Goal: Information Seeking & Learning: Stay updated

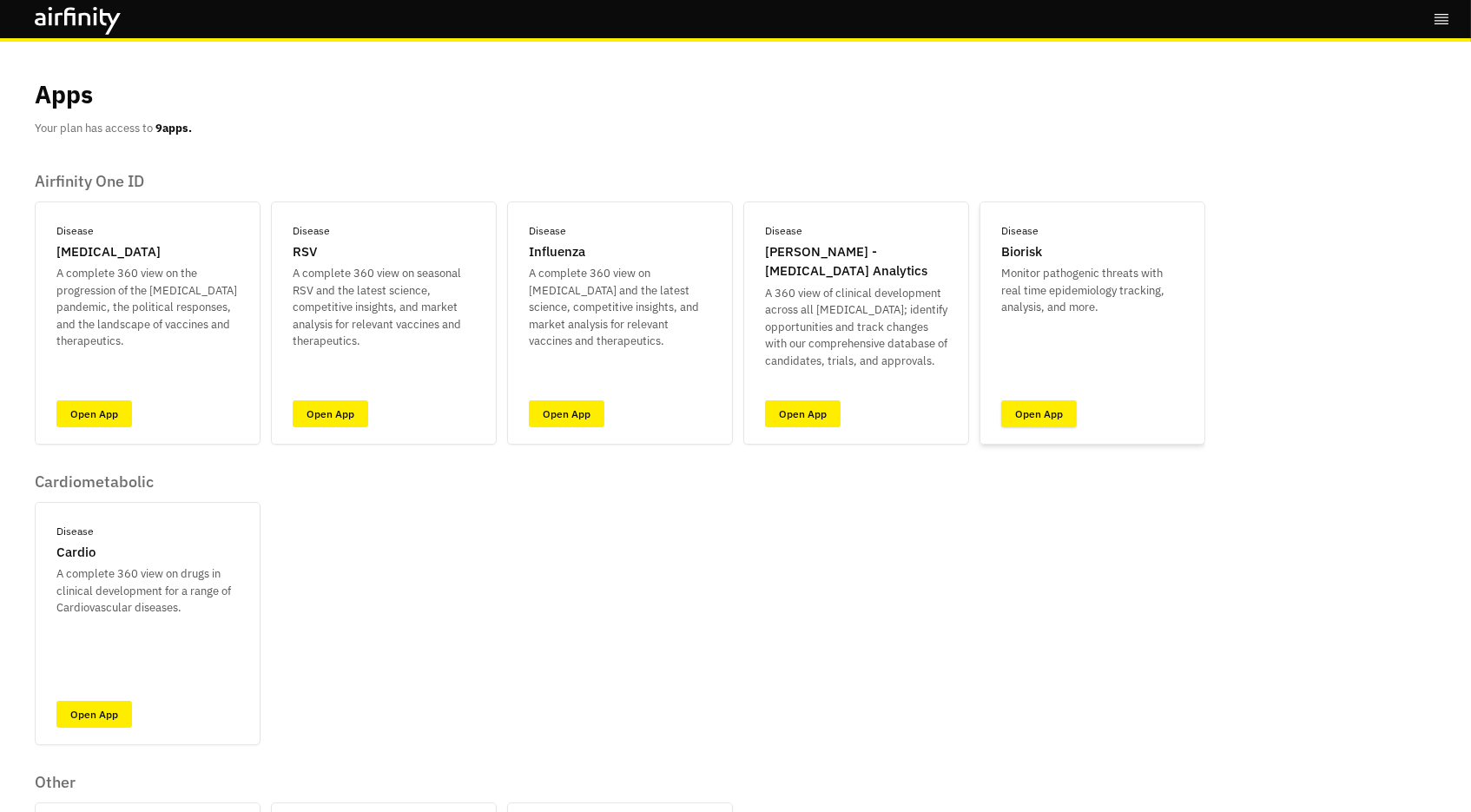
click at [1043, 407] on link "Open App" at bounding box center [1039, 413] width 75 height 27
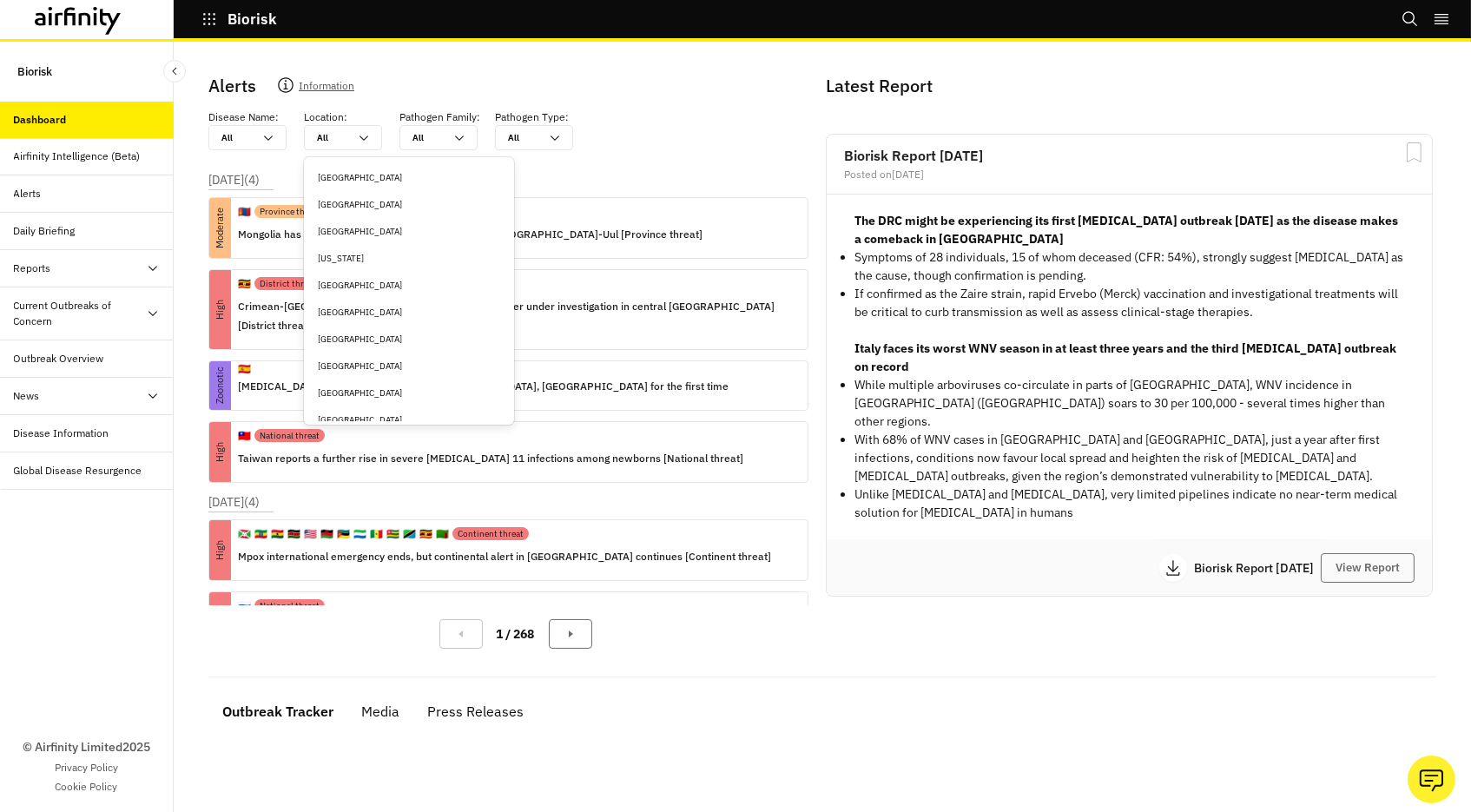
click at [328, 144] on div at bounding box center [333, 138] width 32 height 17
type input "m"
type input "me"
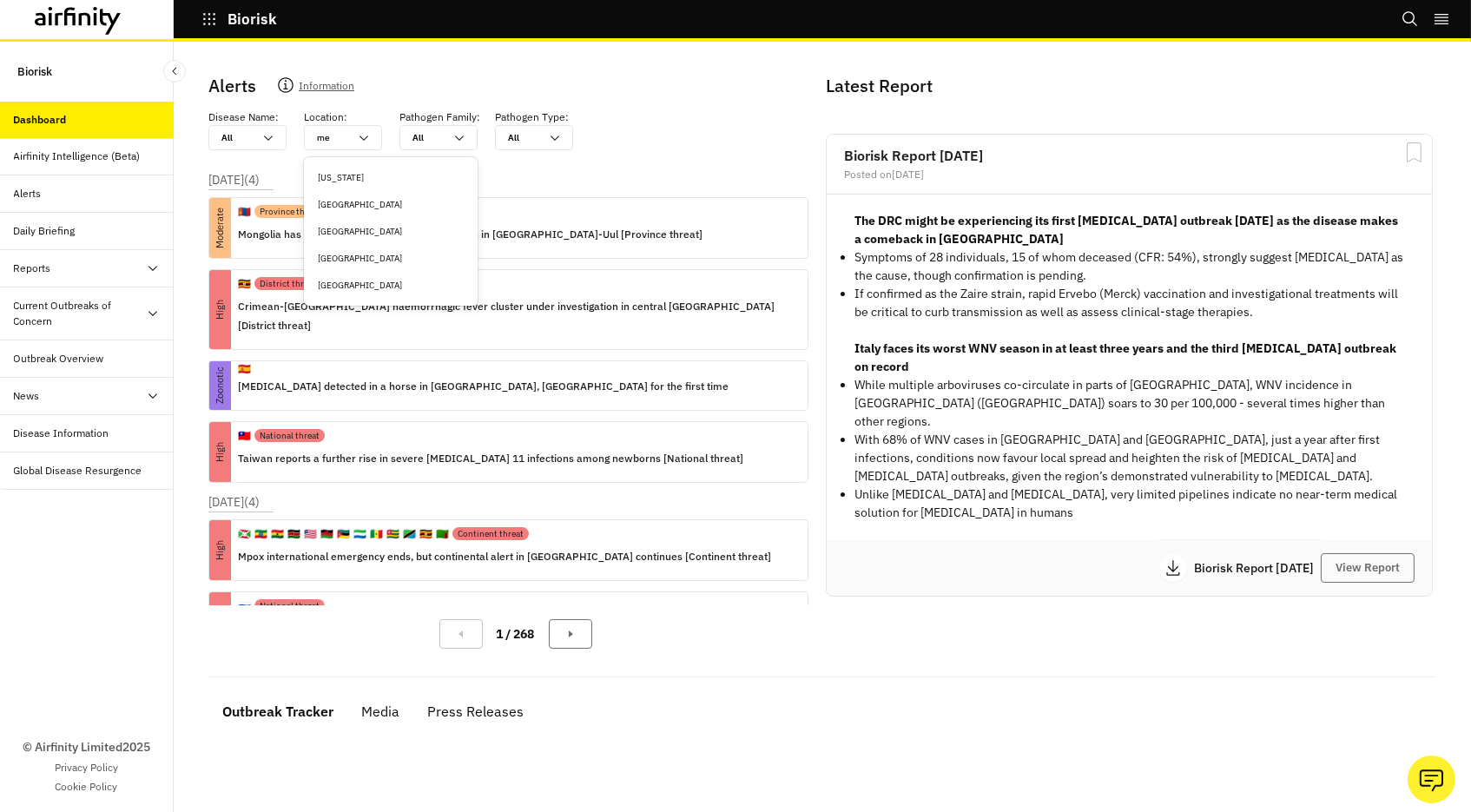
type input "mex"
type input "mexi"
click at [351, 178] on div "[GEOGRAPHIC_DATA]" at bounding box center [391, 177] width 146 height 13
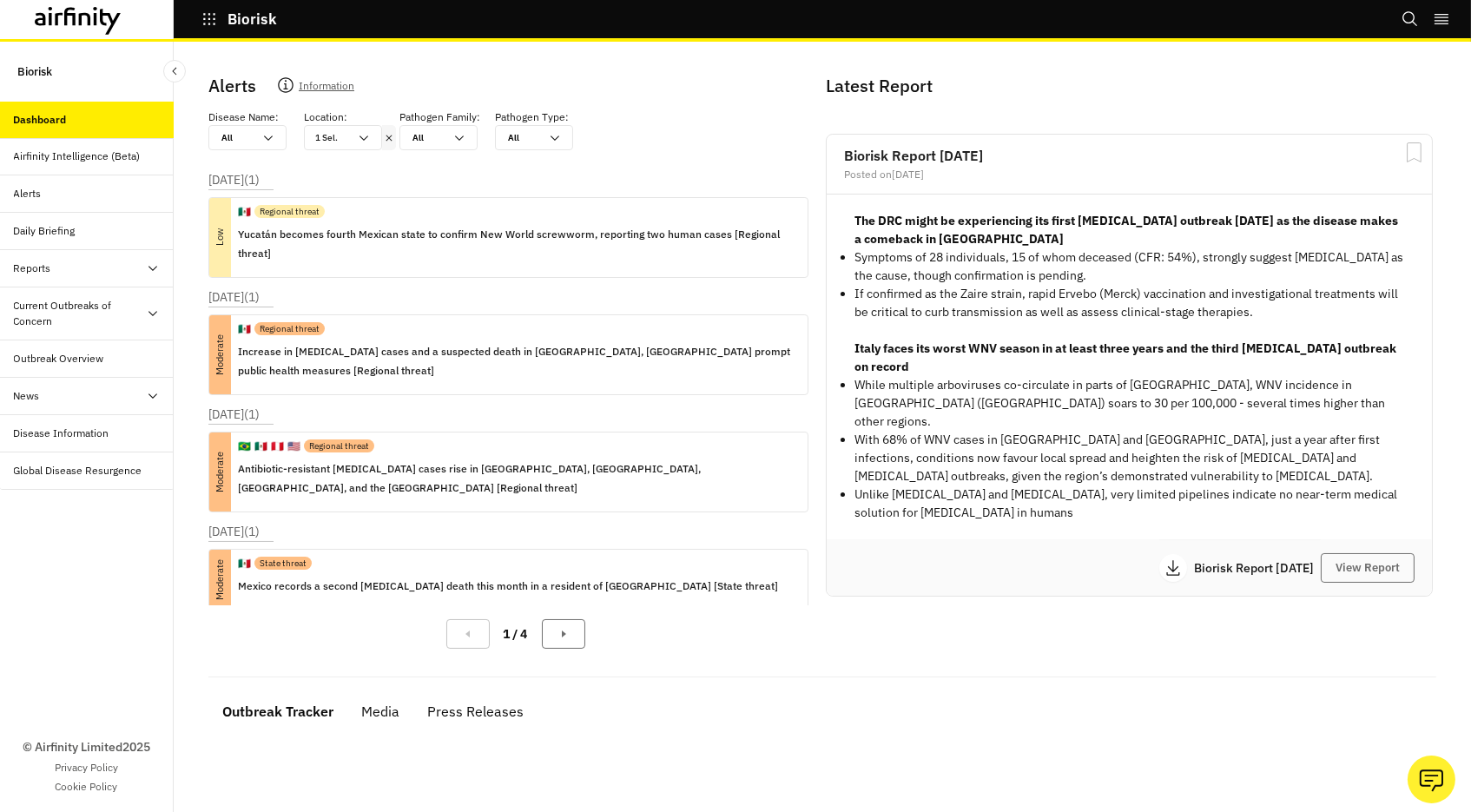
click at [249, 138] on div at bounding box center [237, 138] width 32 height 17
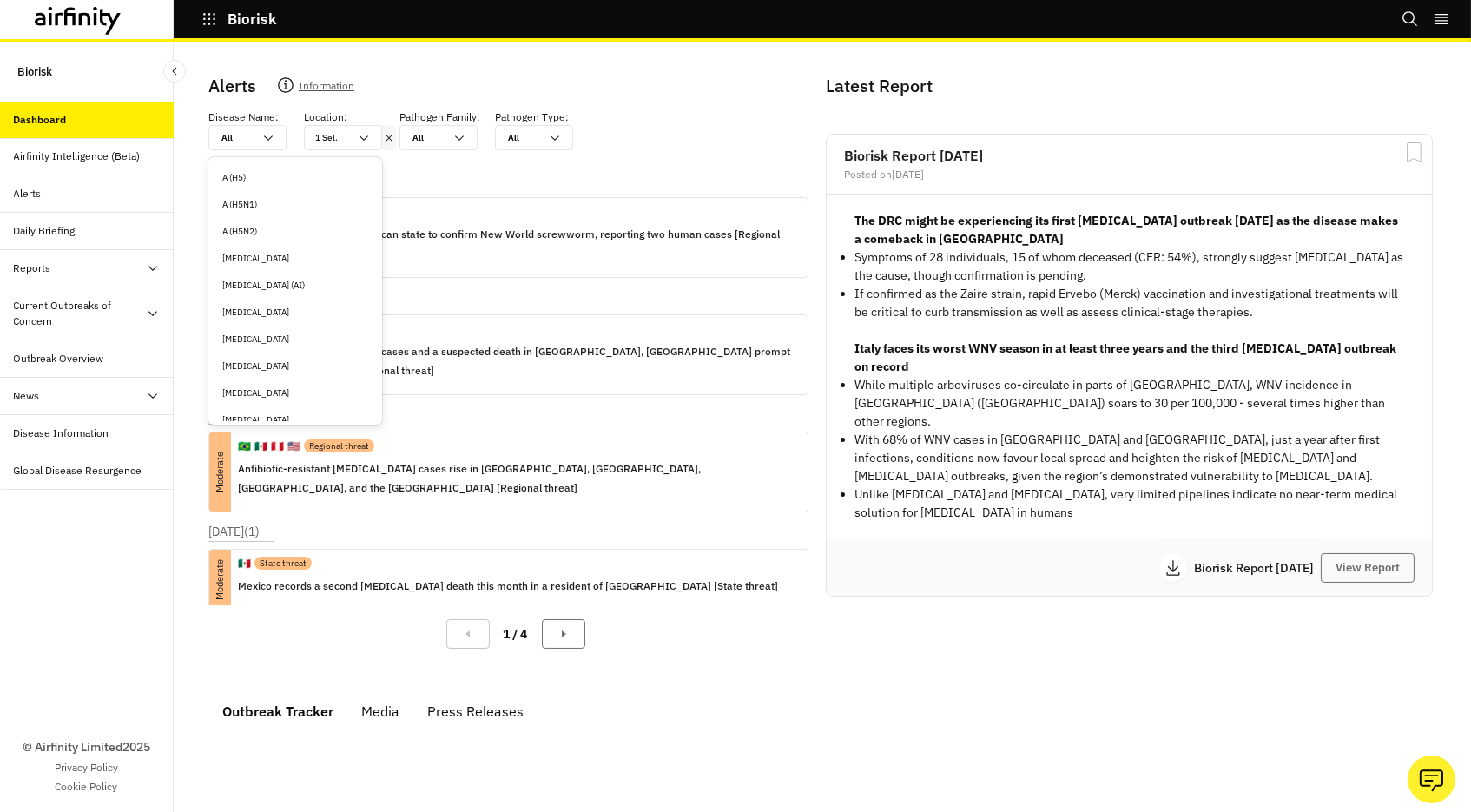
type input "d"
type input "de"
type input "den"
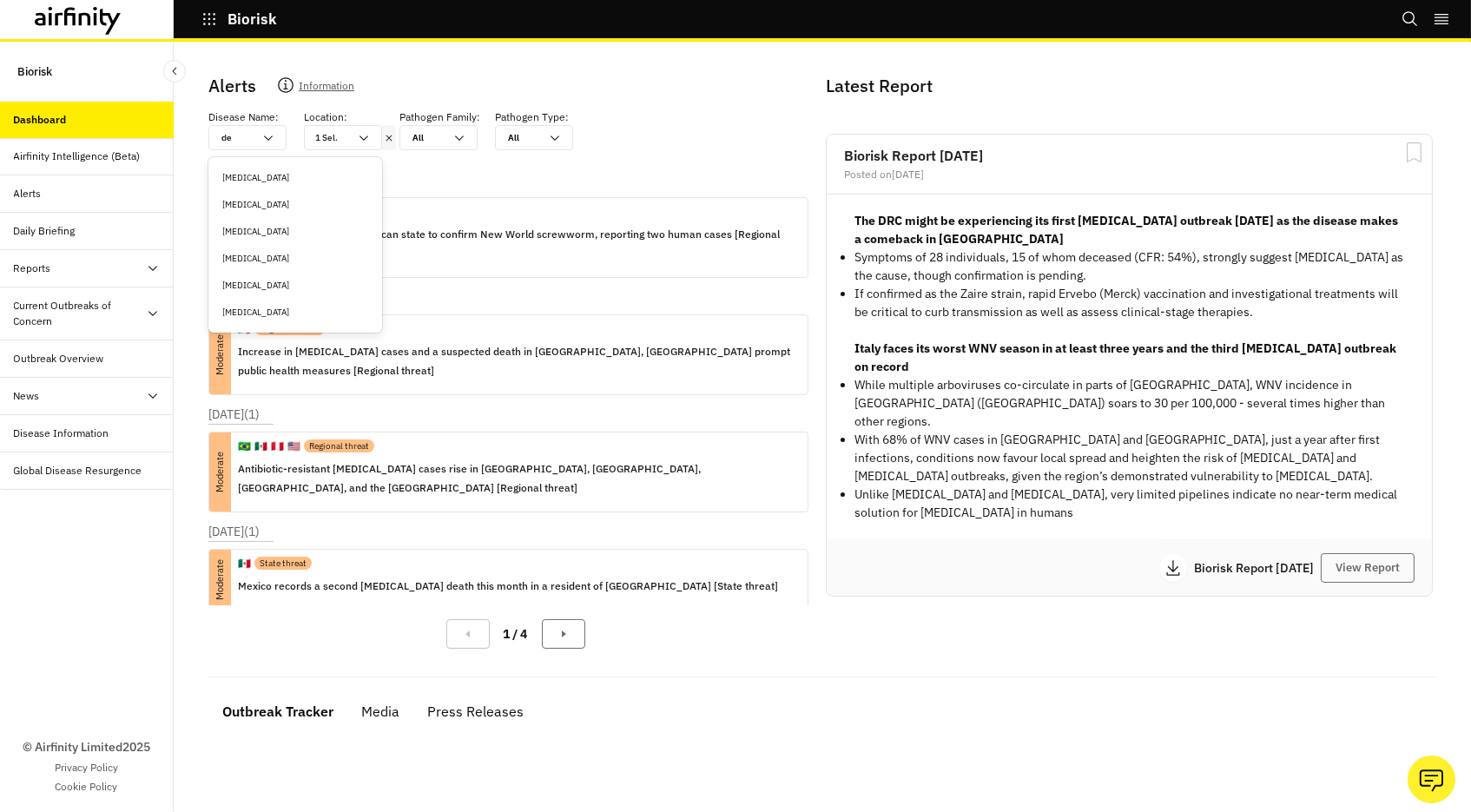
type input "den"
type input "deng"
type input "dengu"
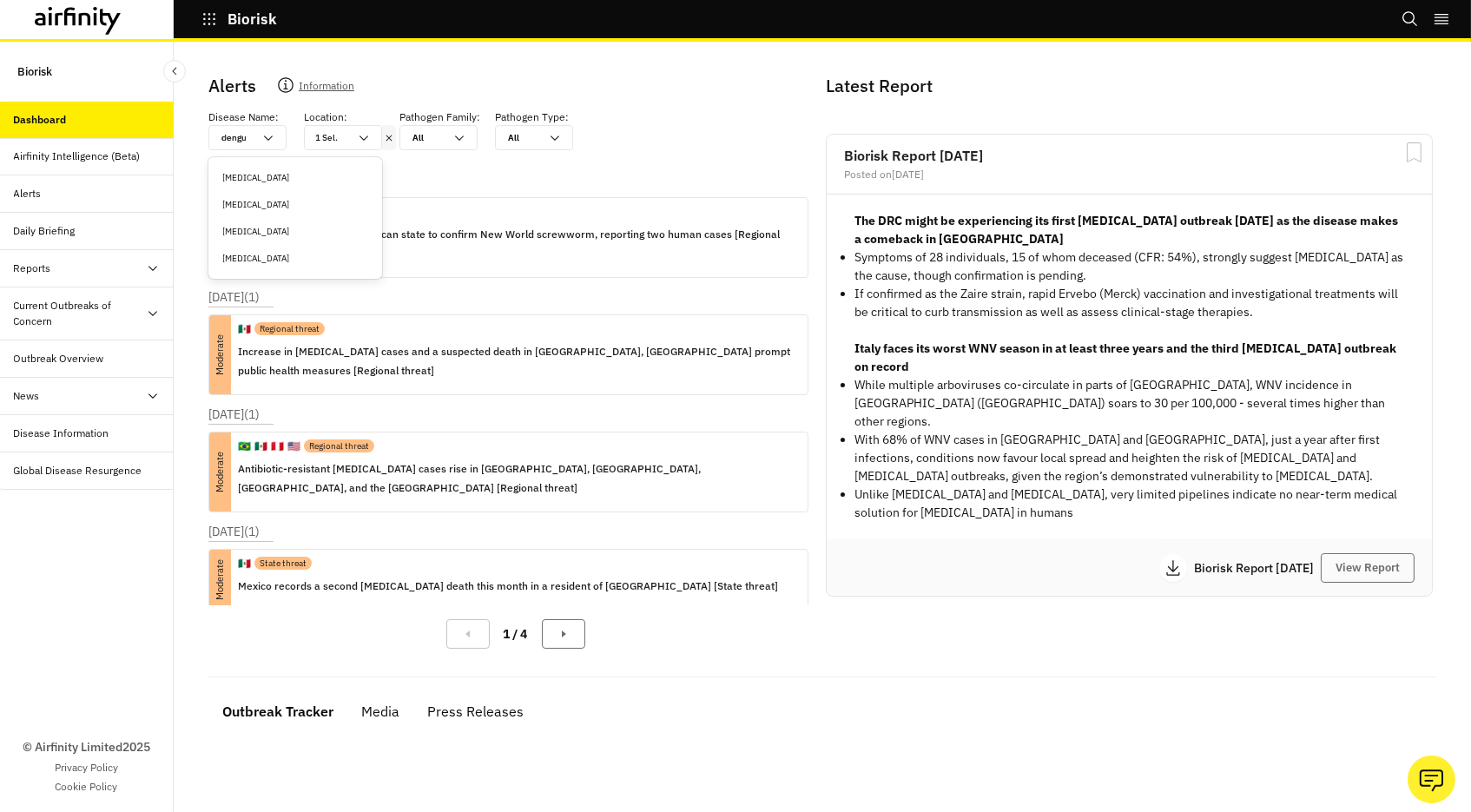
type input "[MEDICAL_DATA]"
click at [279, 207] on div "[MEDICAL_DATA]" at bounding box center [295, 204] width 146 height 13
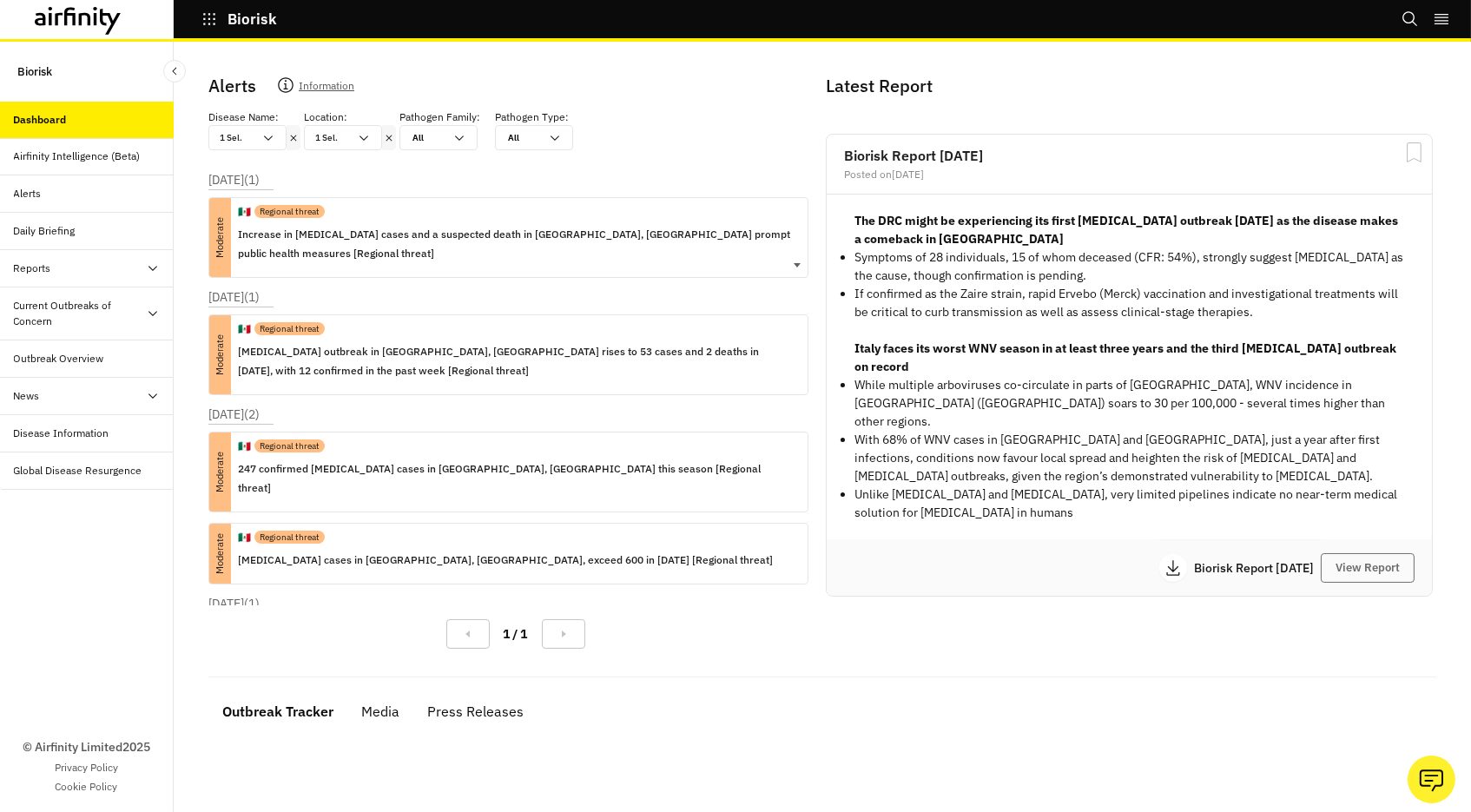
click at [395, 219] on div "🇲🇽 Regional threat" at bounding box center [516, 211] width 555 height 27
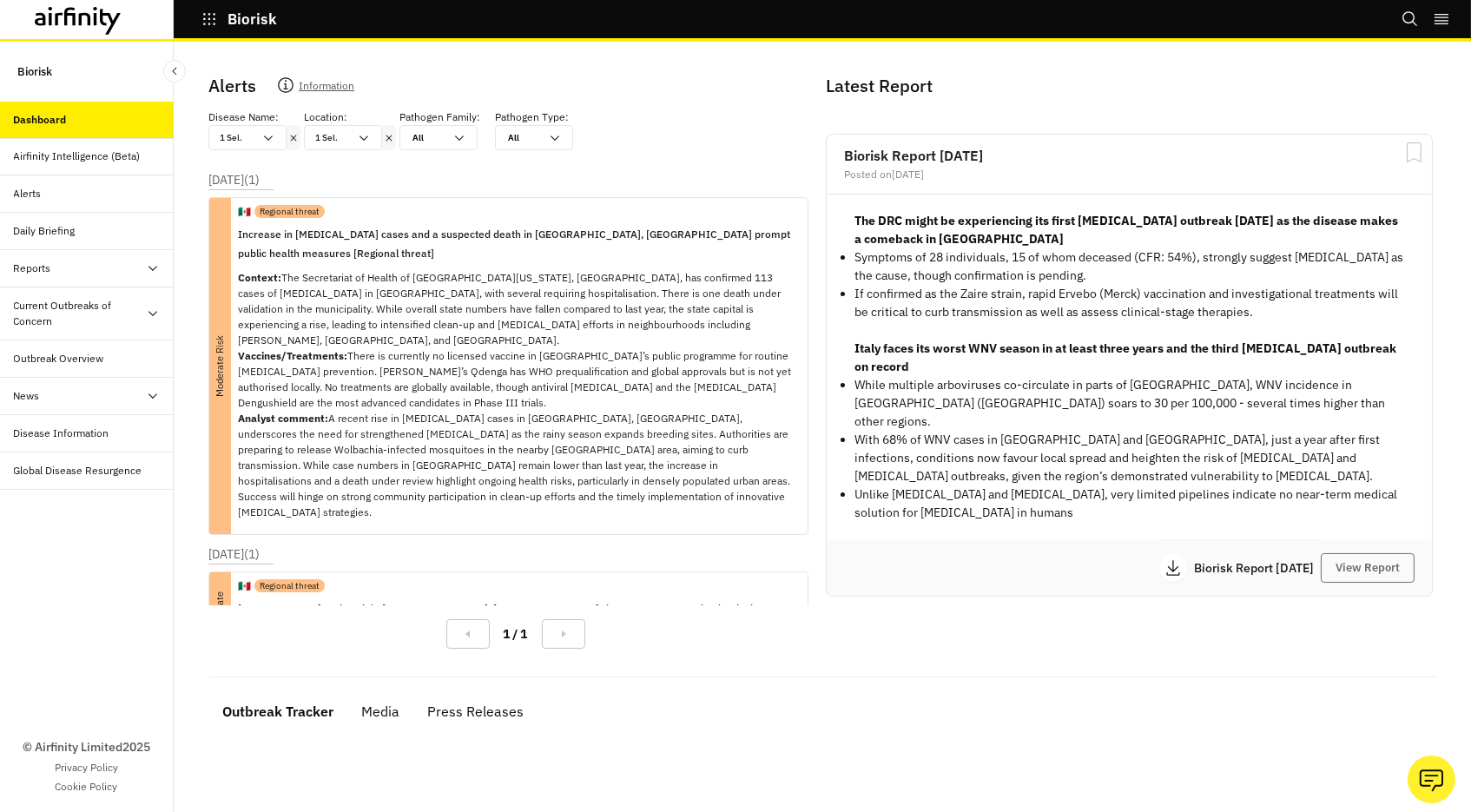
click at [388, 138] on icon at bounding box center [389, 138] width 6 height 6
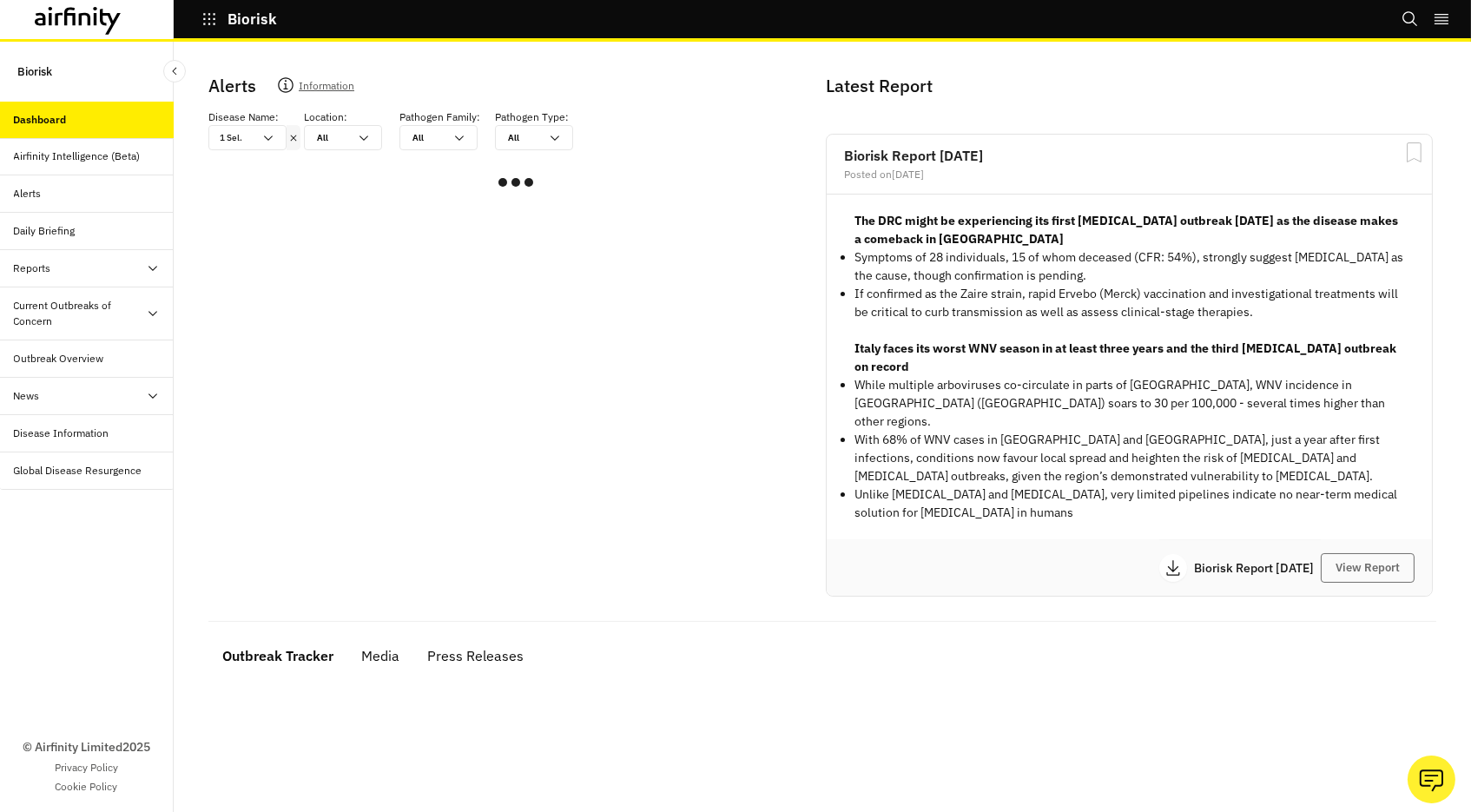
click at [296, 138] on icon at bounding box center [293, 138] width 12 height 14
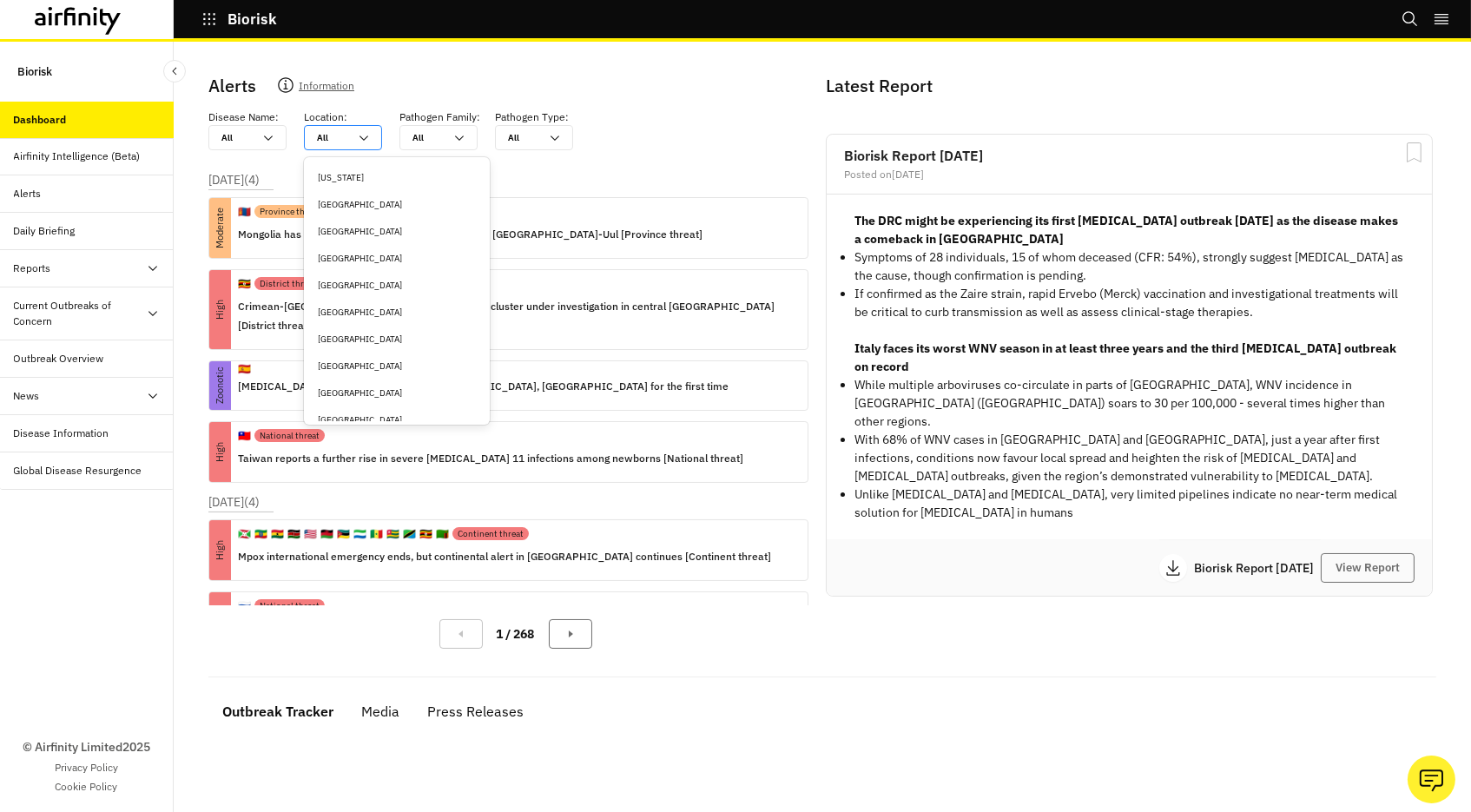
click at [329, 140] on div at bounding box center [333, 138] width 32 height 17
click at [350, 140] on div "All All" at bounding box center [330, 138] width 52 height 24
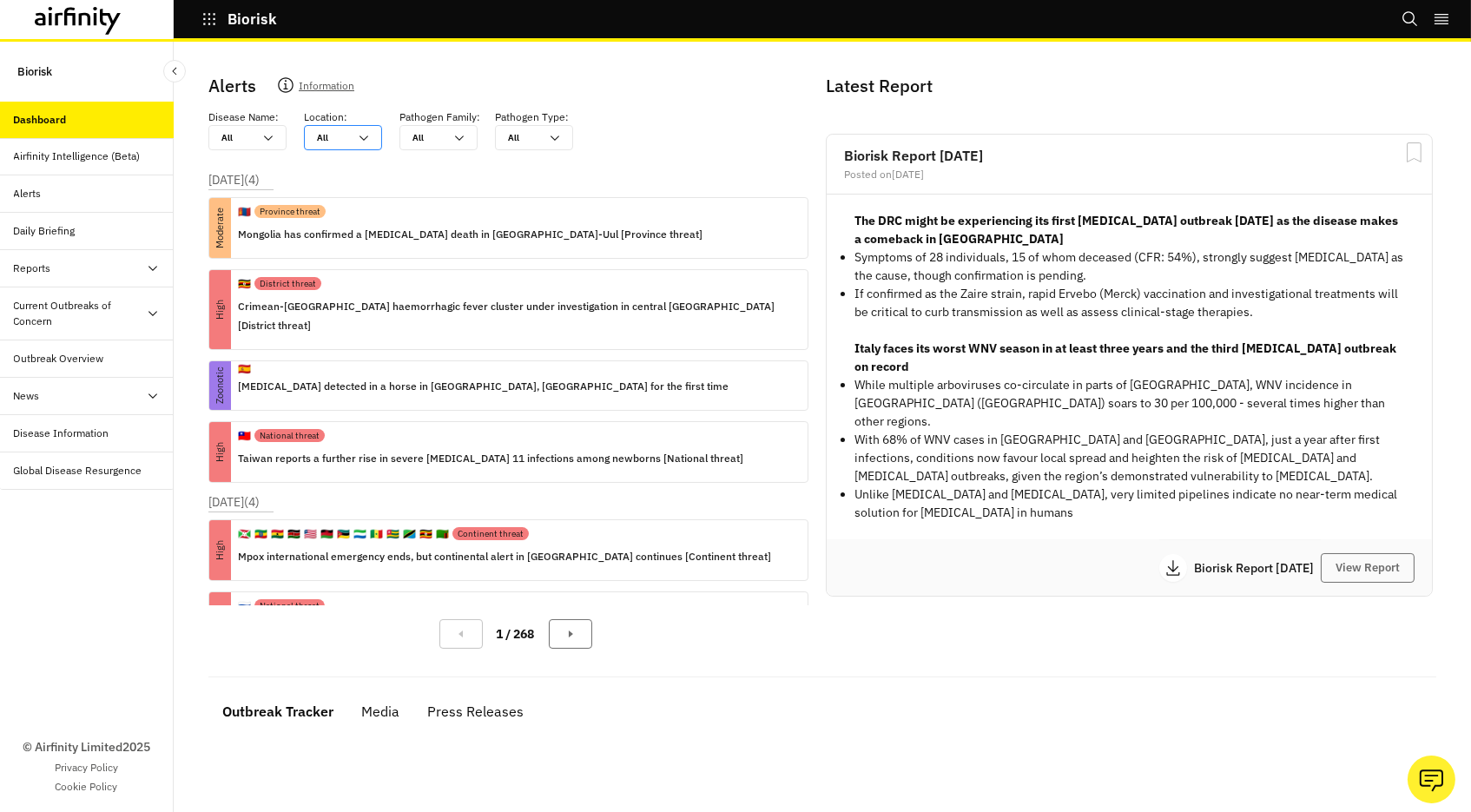
click at [341, 140] on div at bounding box center [333, 138] width 32 height 17
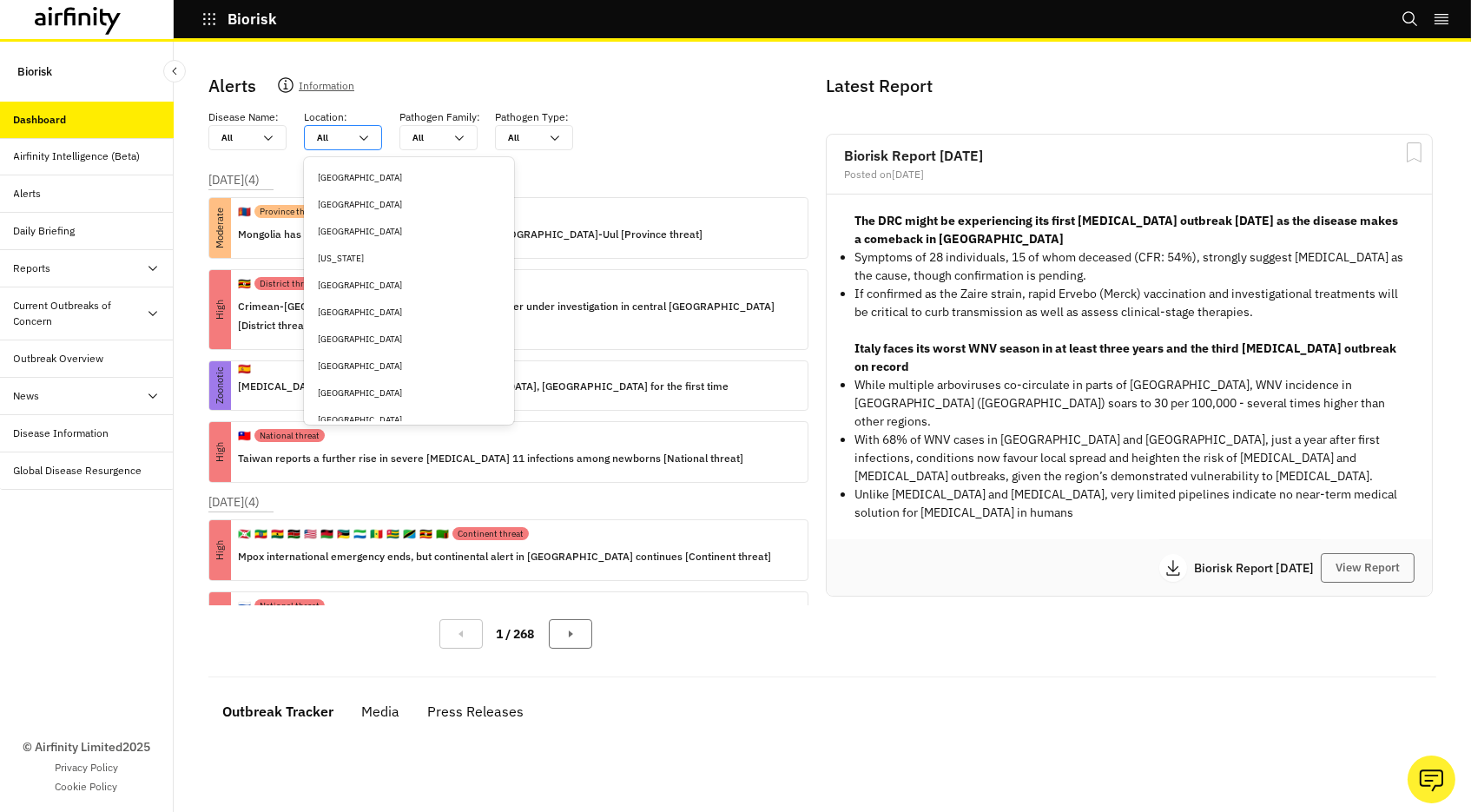
type input "u"
type input "uk"
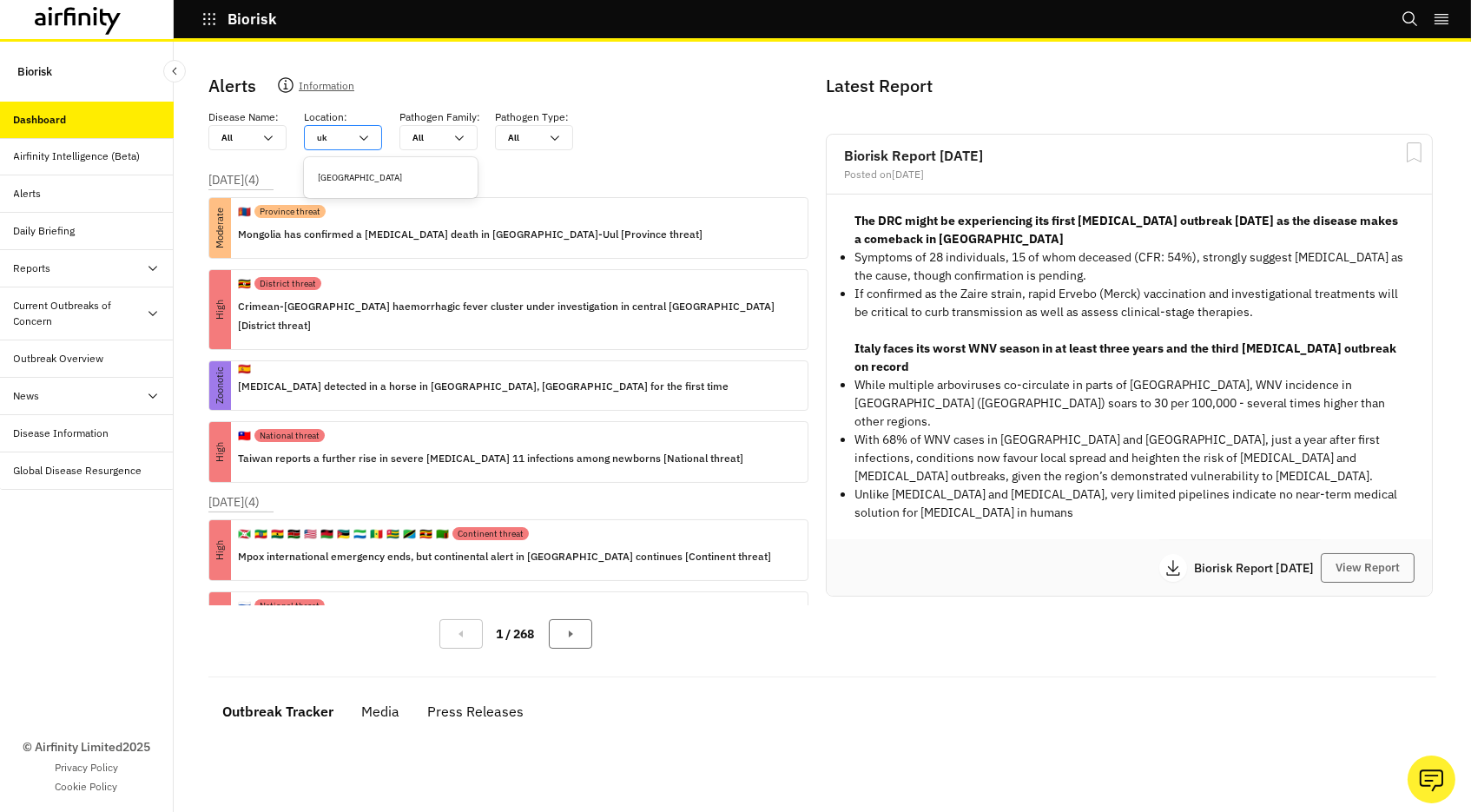
type input "ukr"
type input "ukra"
click at [360, 173] on div "[GEOGRAPHIC_DATA]" at bounding box center [391, 177] width 146 height 13
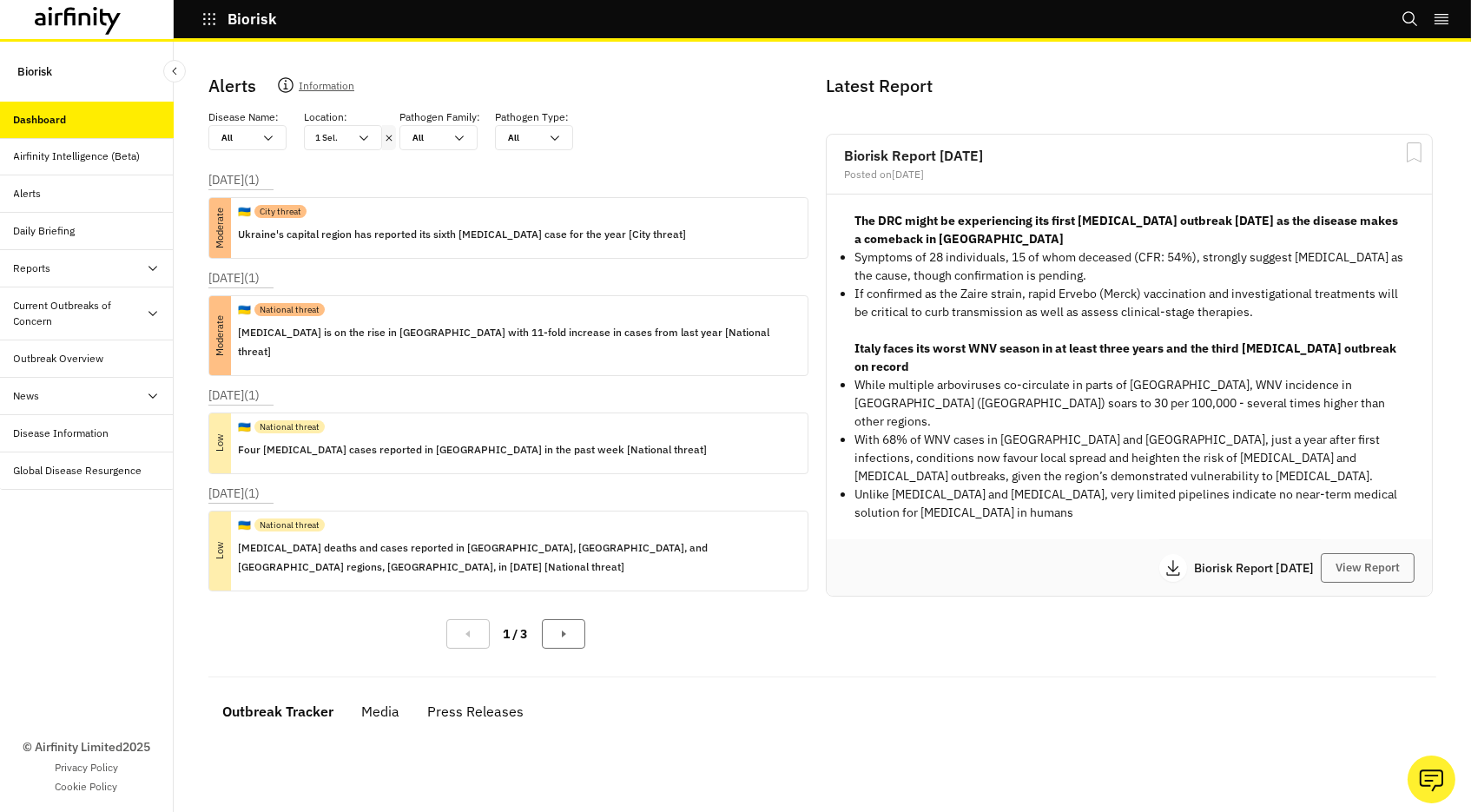
click at [386, 140] on icon at bounding box center [389, 138] width 12 height 14
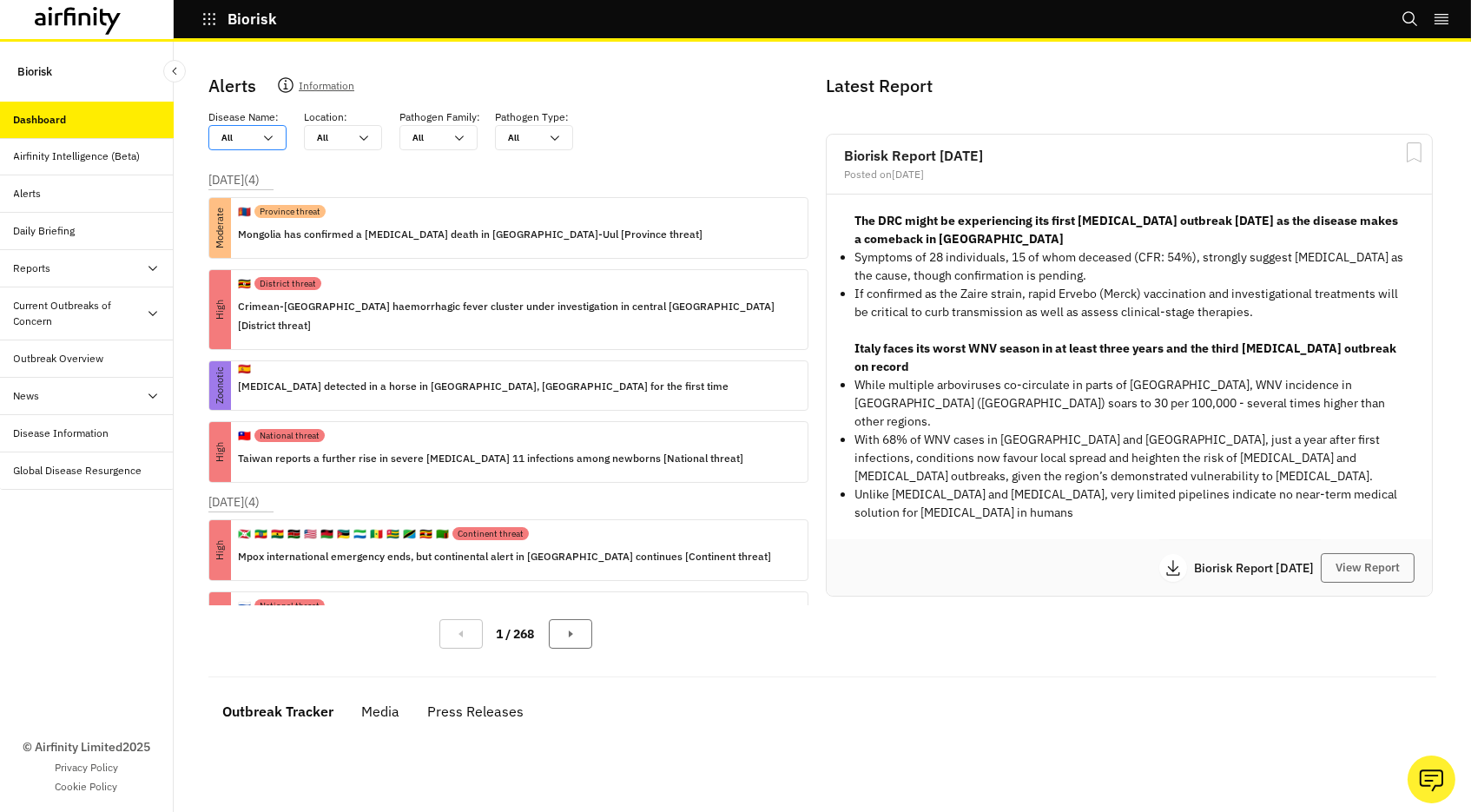
click at [255, 138] on div "All All" at bounding box center [235, 138] width 52 height 24
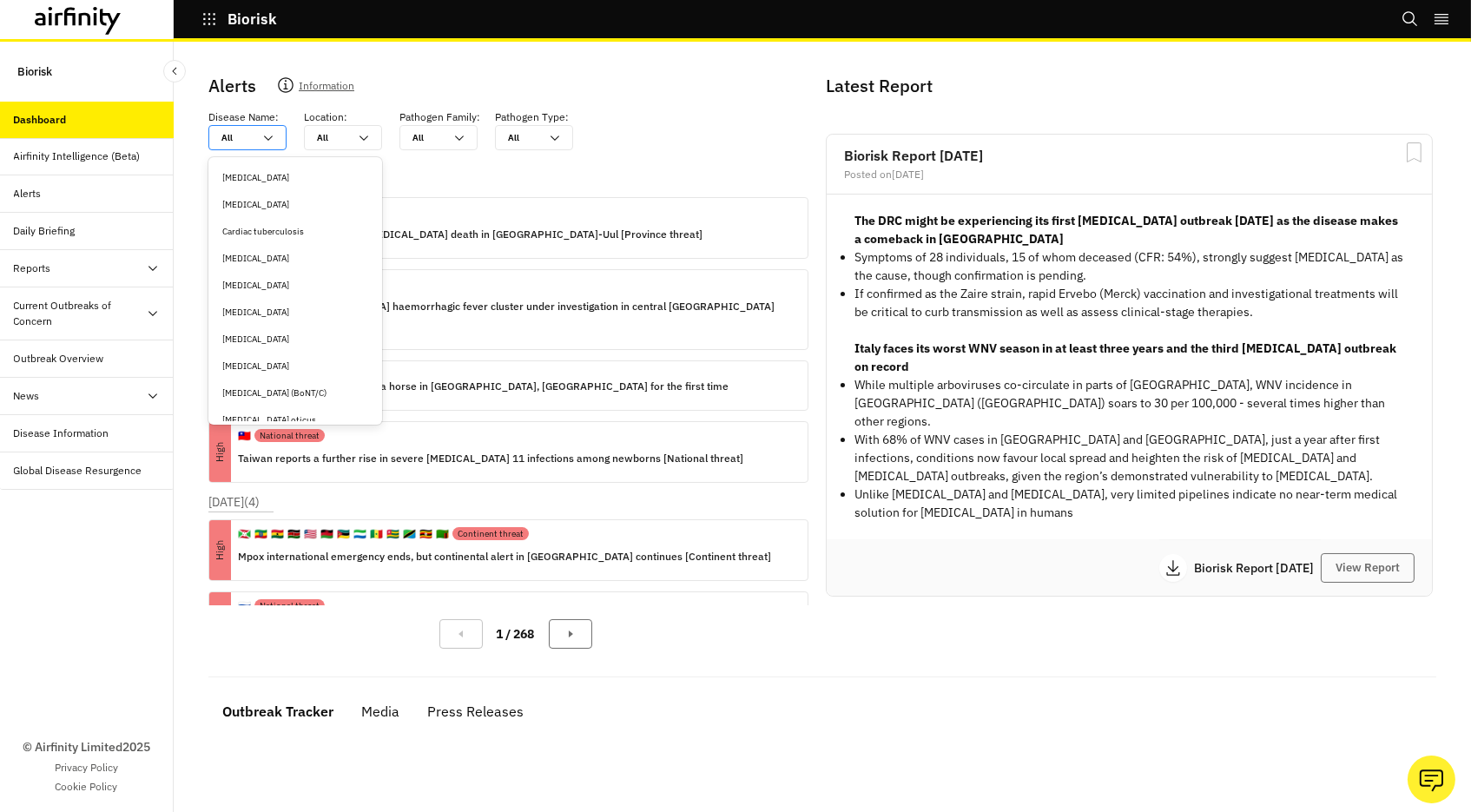
type input "h"
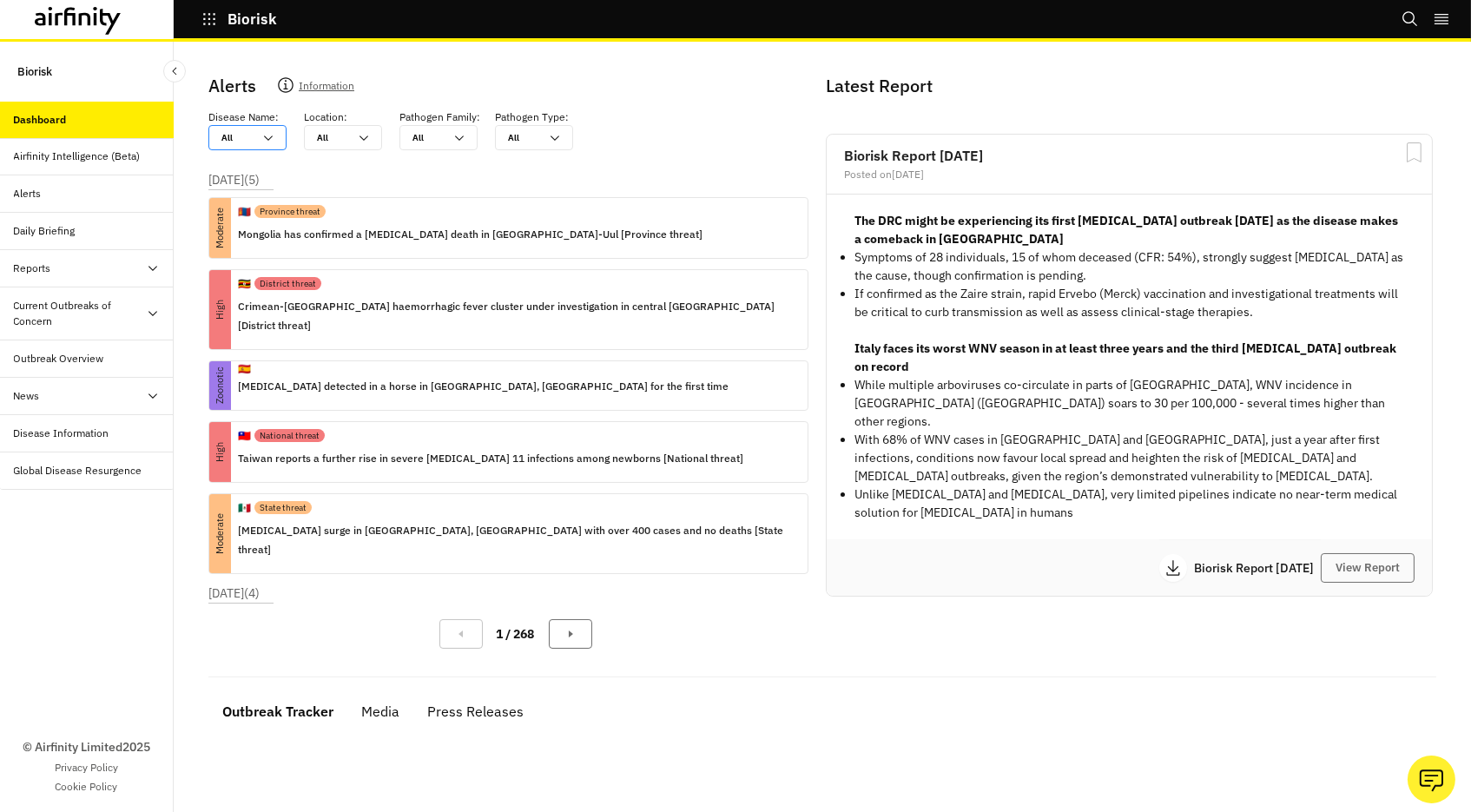
click at [240, 138] on div at bounding box center [237, 138] width 32 height 17
click at [256, 138] on div "All All" at bounding box center [235, 138] width 52 height 24
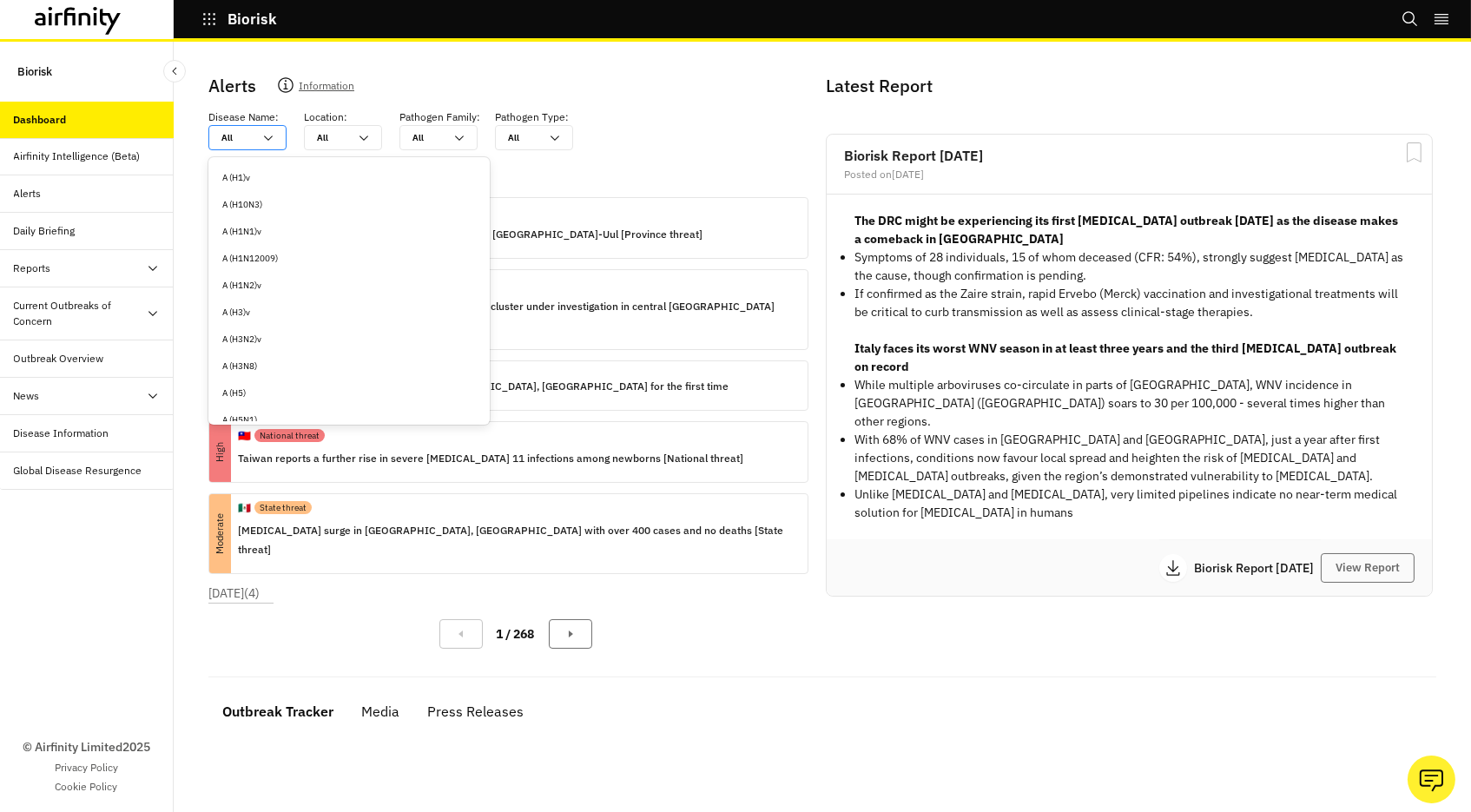
type input "h"
type input "ha"
type input "han"
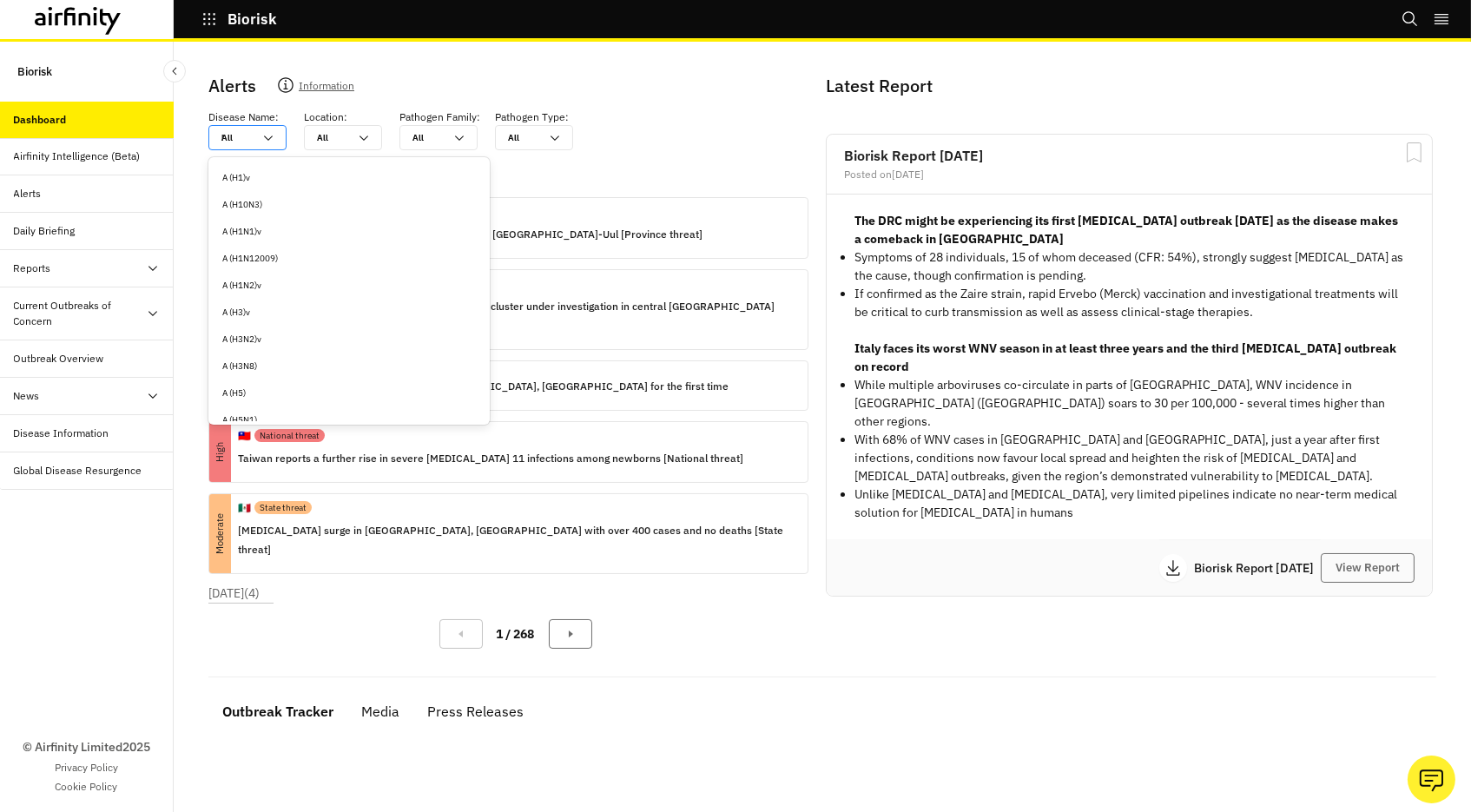
type input "han"
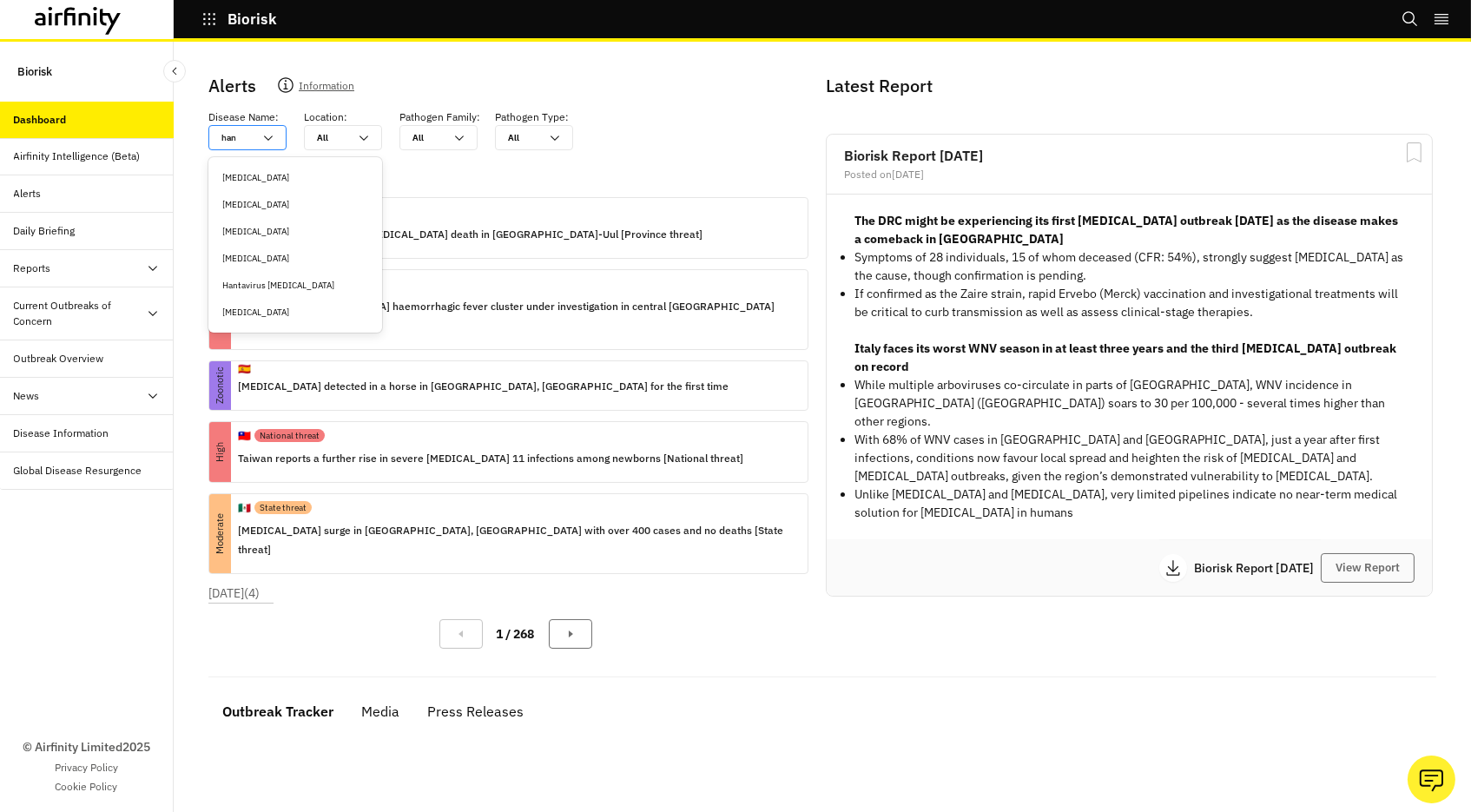
type input "hant"
click at [273, 204] on div "Hantavirus [MEDICAL_DATA]" at bounding box center [295, 204] width 146 height 13
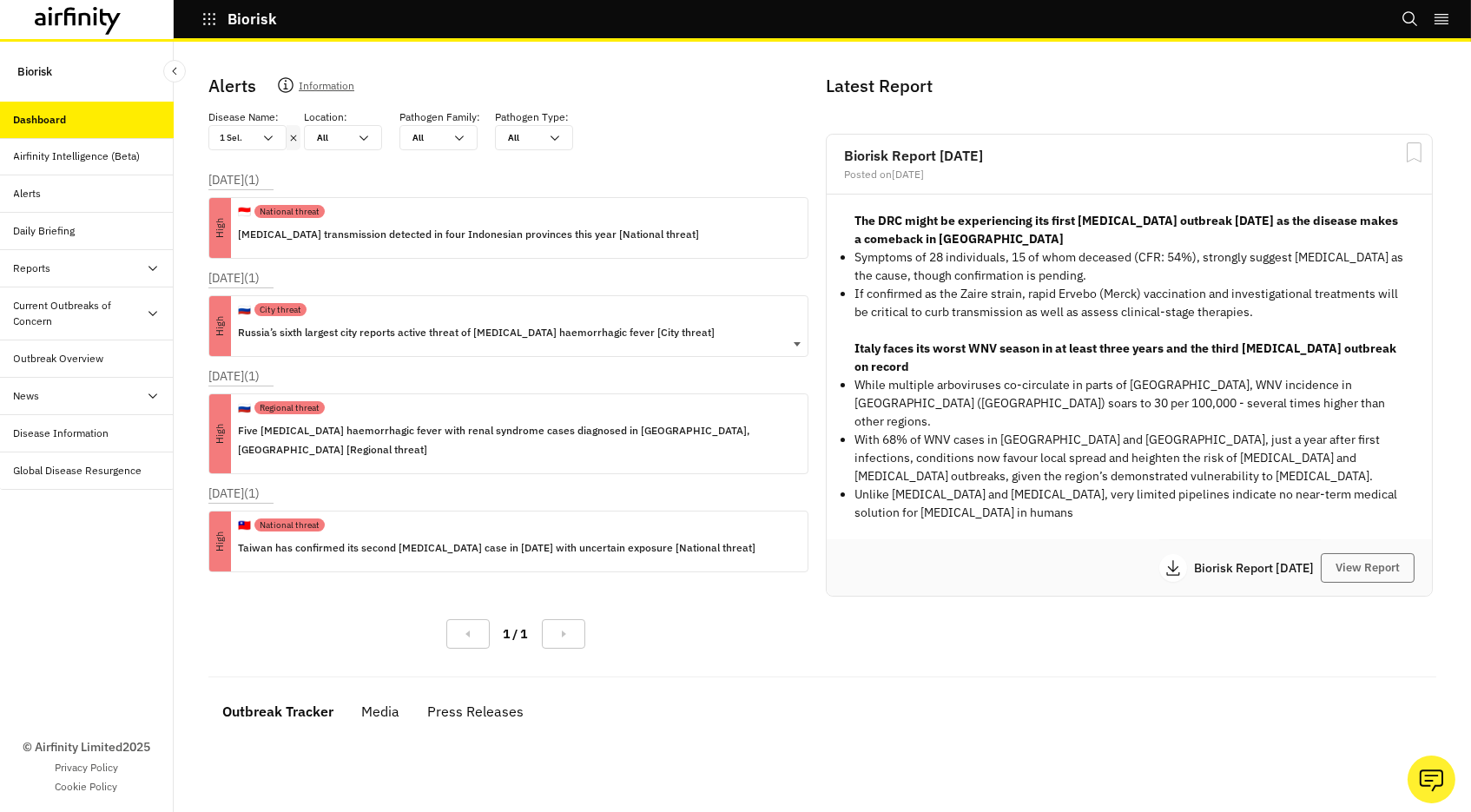
click at [400, 332] on p "Russia’s sixth largest city reports active threat of [MEDICAL_DATA] haemorrhagi…" at bounding box center [477, 333] width 477 height 19
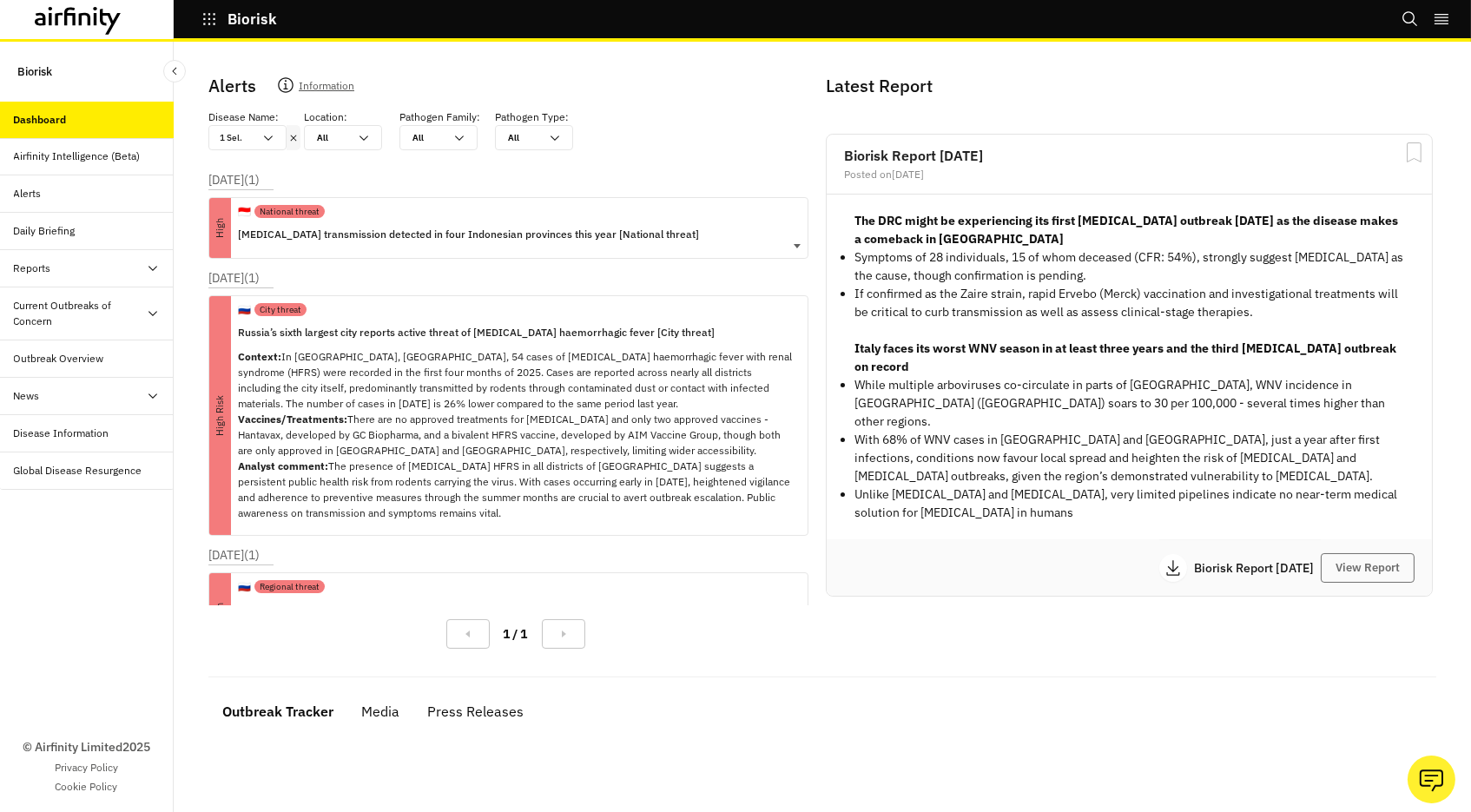
click at [386, 235] on p "[MEDICAL_DATA] transmission detected in four Indonesian provinces this year [Na…" at bounding box center [469, 235] width 461 height 19
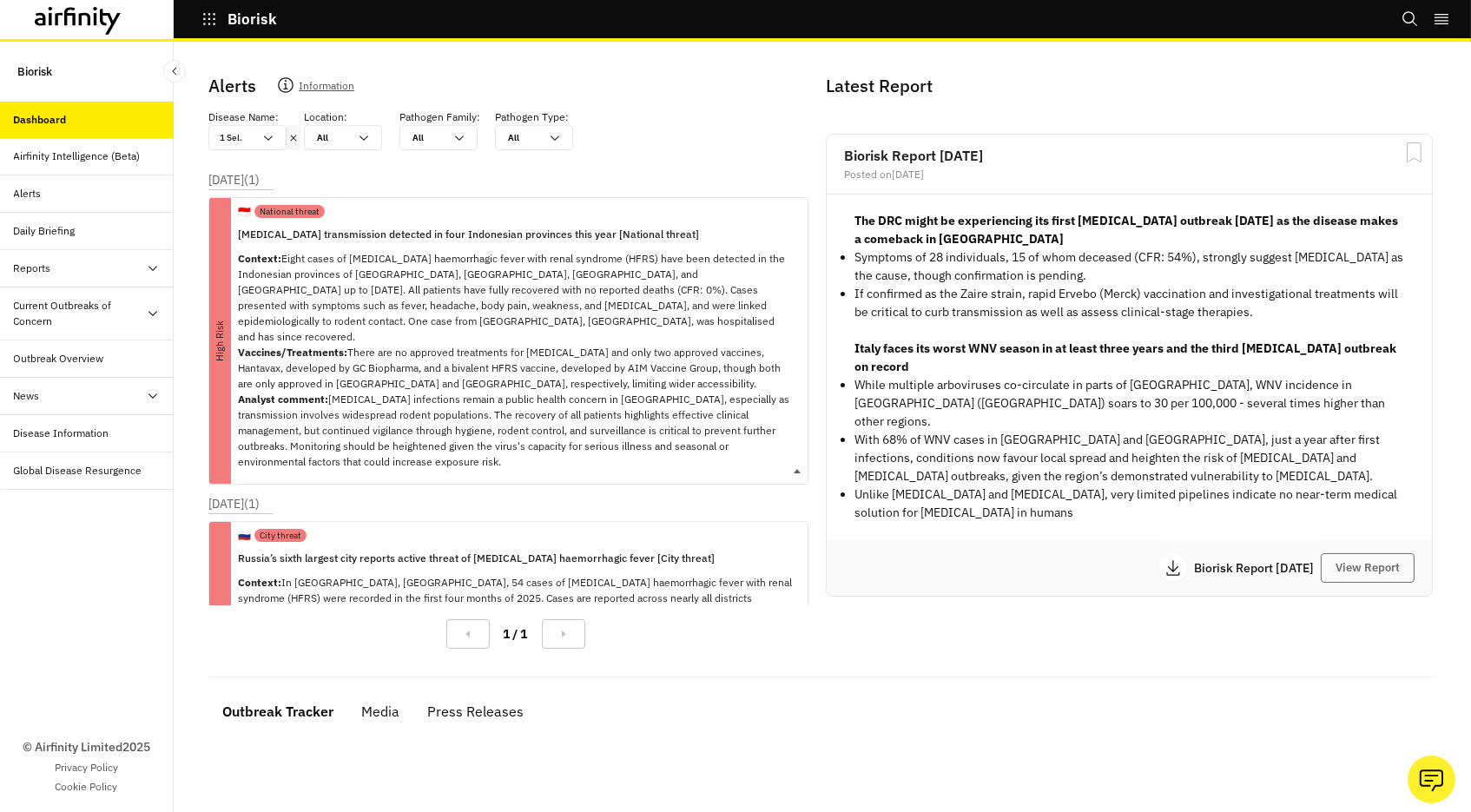
click at [386, 235] on p "[MEDICAL_DATA] transmission detected in four Indonesian provinces this year [Na…" at bounding box center [516, 235] width 555 height 19
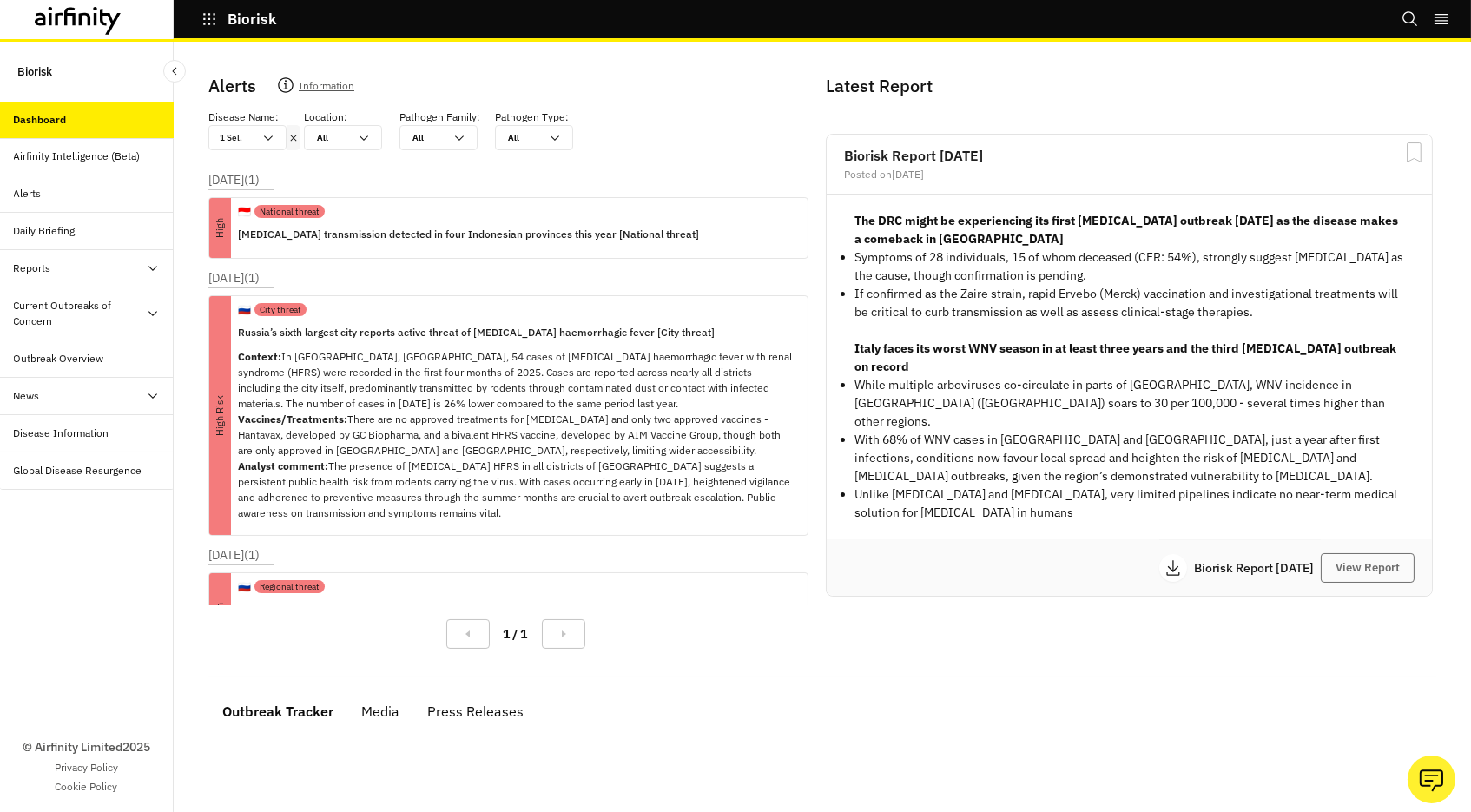
click at [293, 140] on icon at bounding box center [293, 138] width 12 height 14
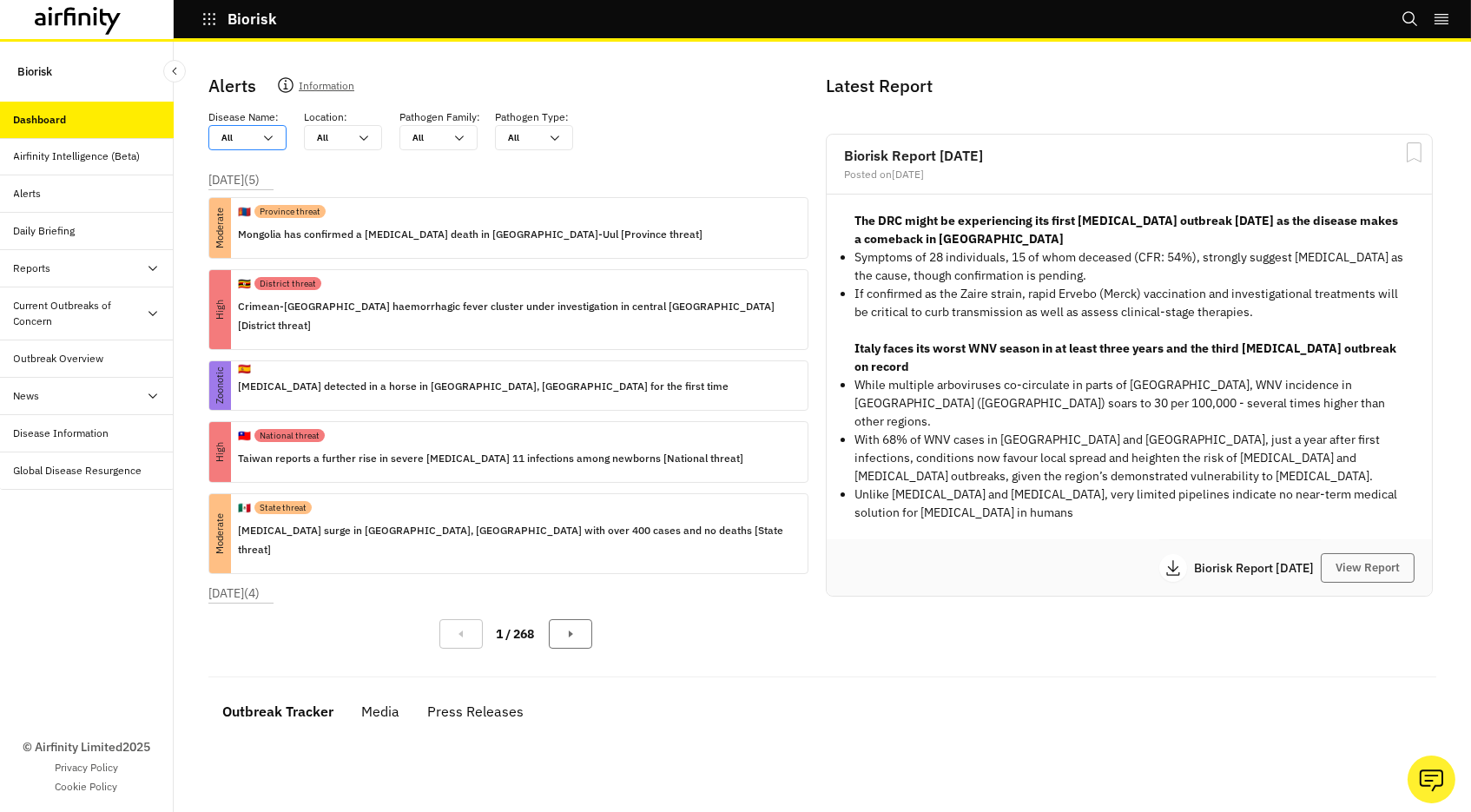
click at [250, 138] on div at bounding box center [237, 138] width 32 height 17
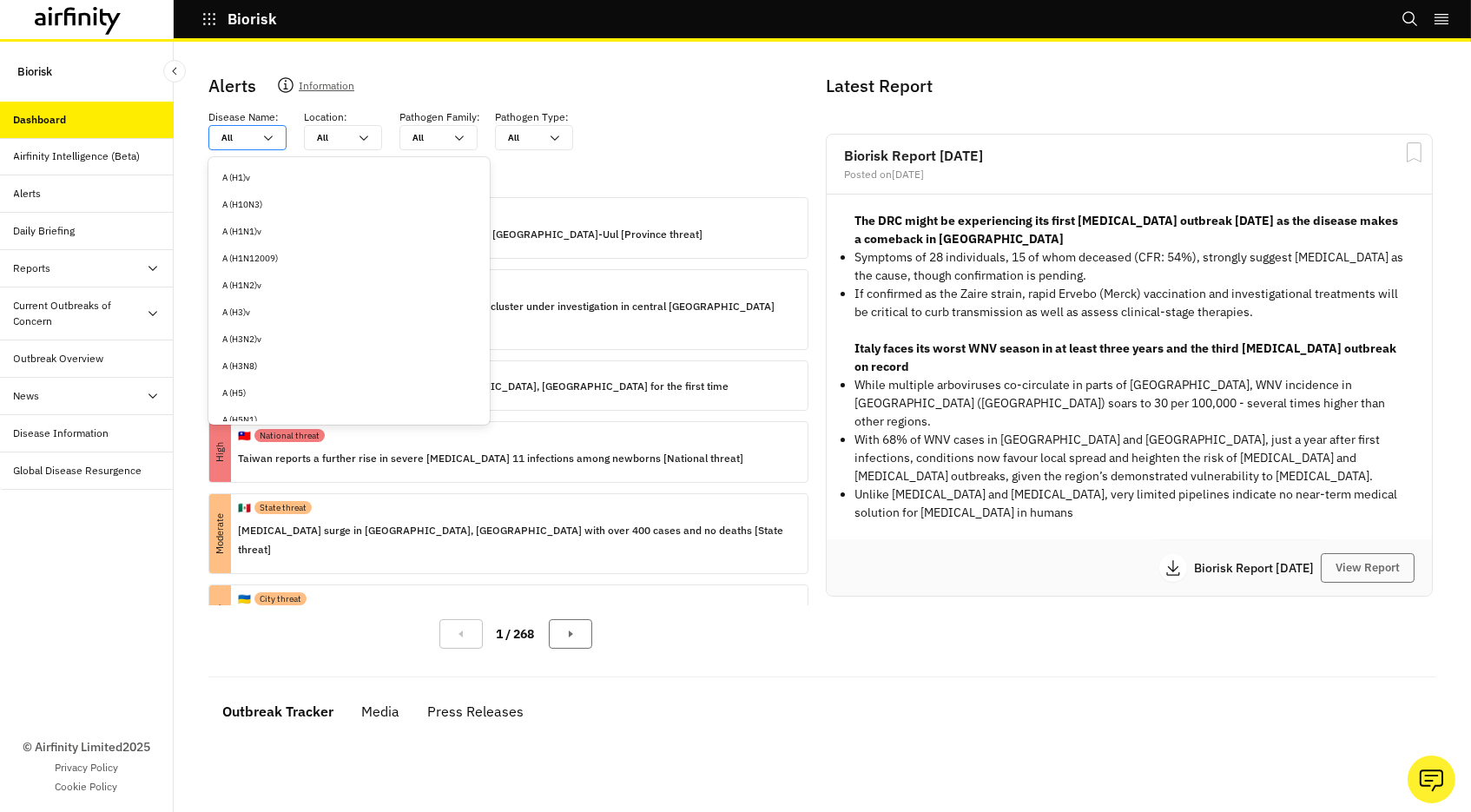
click at [242, 138] on div at bounding box center [237, 138] width 32 height 17
type input "h"
type input "ha"
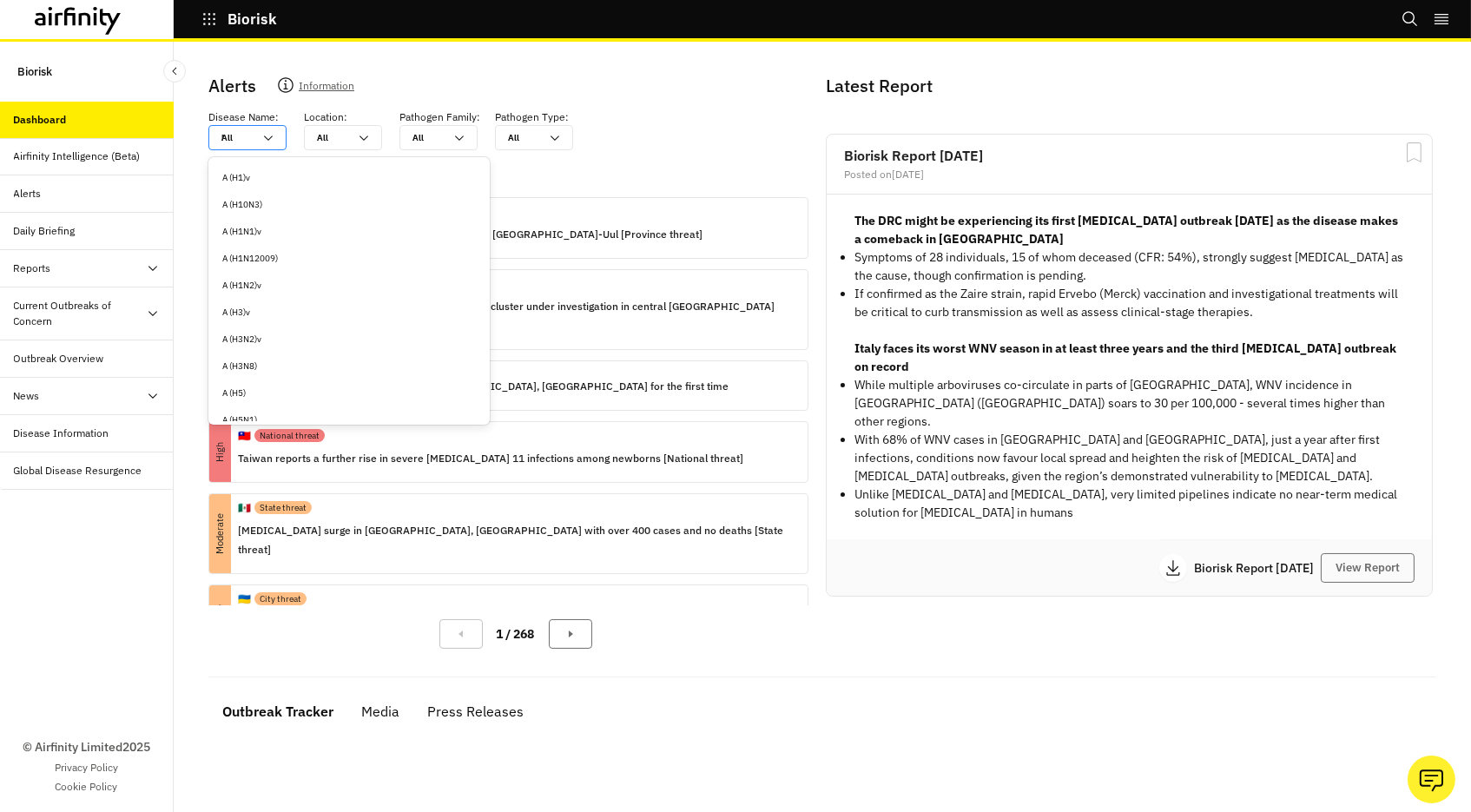
type input "han"
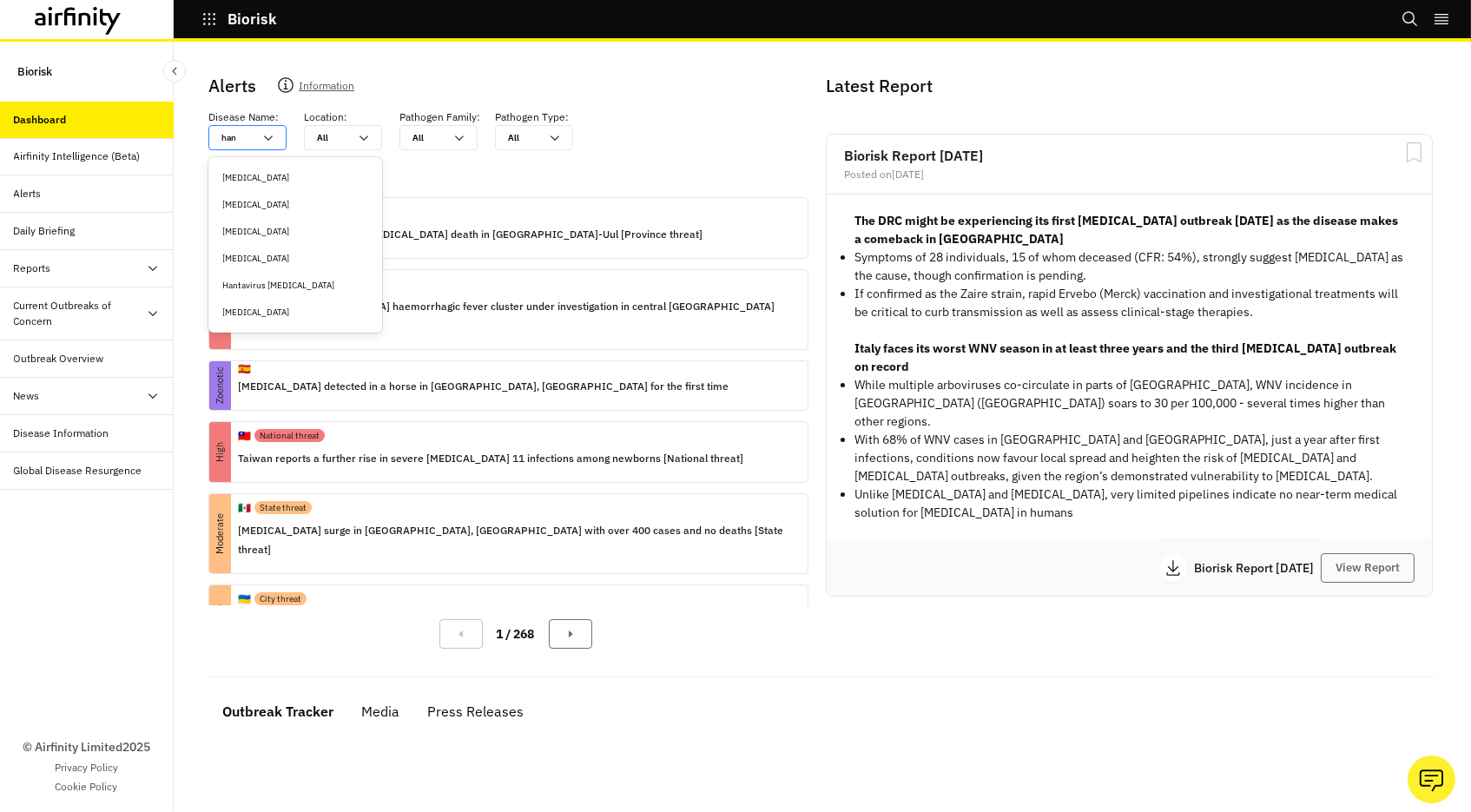
type input "hant"
type input "hanta"
click at [252, 182] on div "[MEDICAL_DATA]" at bounding box center [295, 177] width 146 height 13
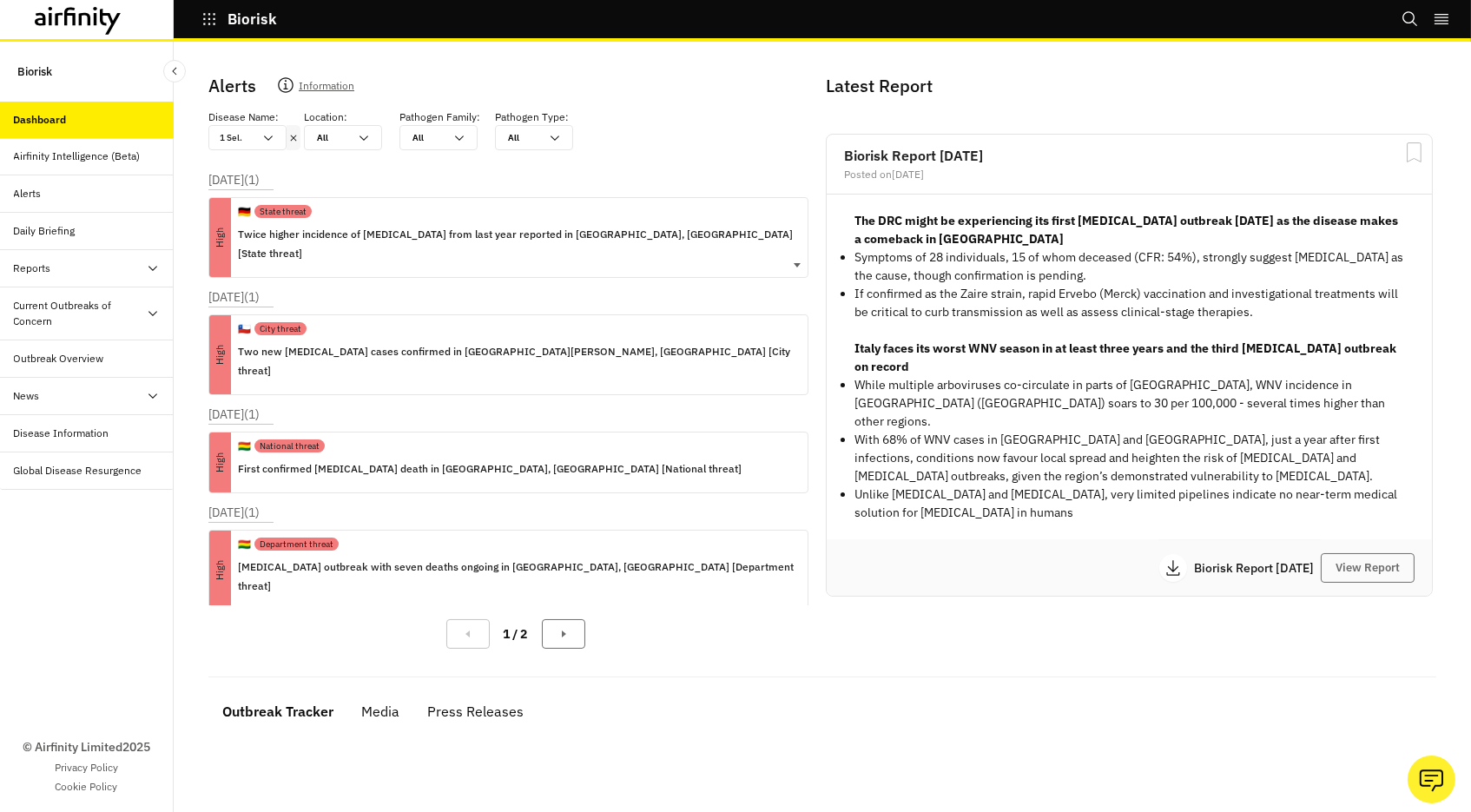
click at [349, 233] on p "Twice higher incidence of [MEDICAL_DATA] from last year reported in [GEOGRAPHIC…" at bounding box center [516, 244] width 555 height 39
